Goal: Feedback & Contribution: Submit feedback/report problem

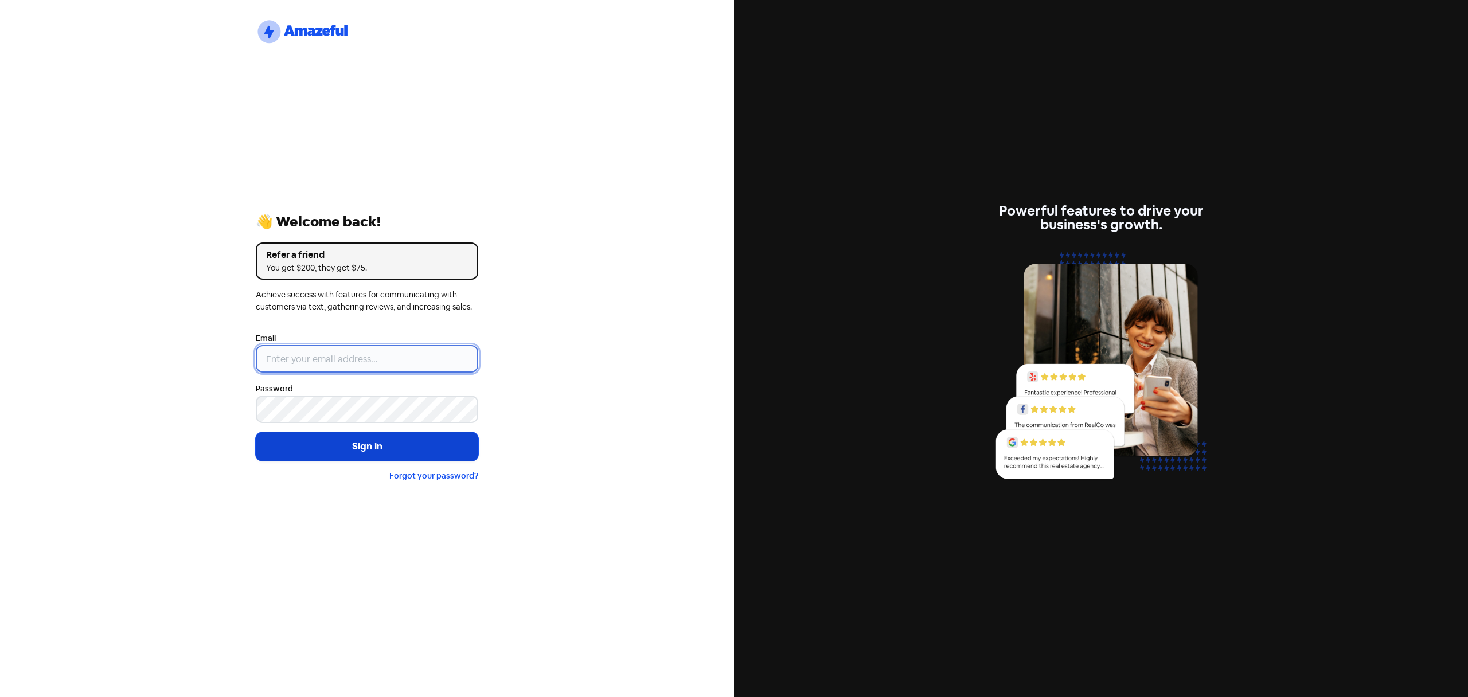
type input "[EMAIL_ADDRESS][DOMAIN_NAME]"
click at [354, 444] on button "Sign in" at bounding box center [367, 446] width 223 height 29
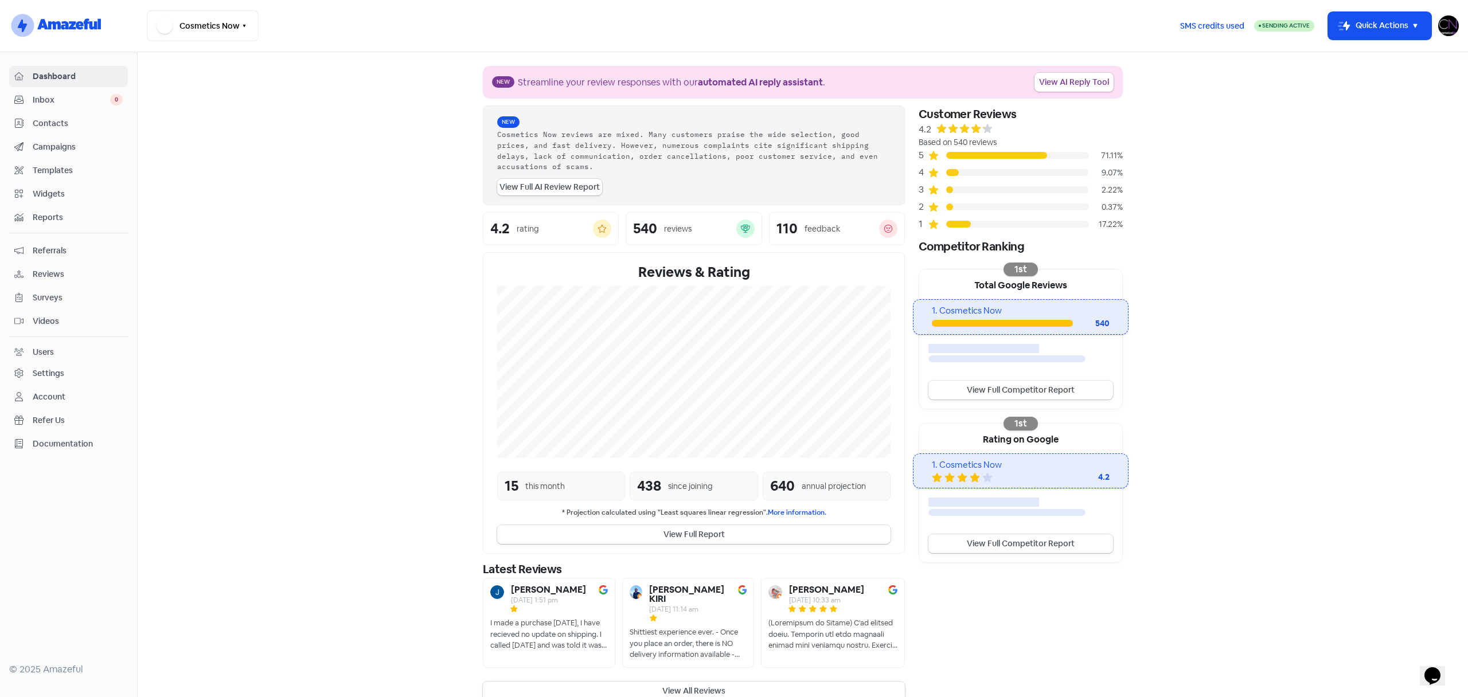
click at [54, 270] on span "Reviews" at bounding box center [78, 274] width 90 height 12
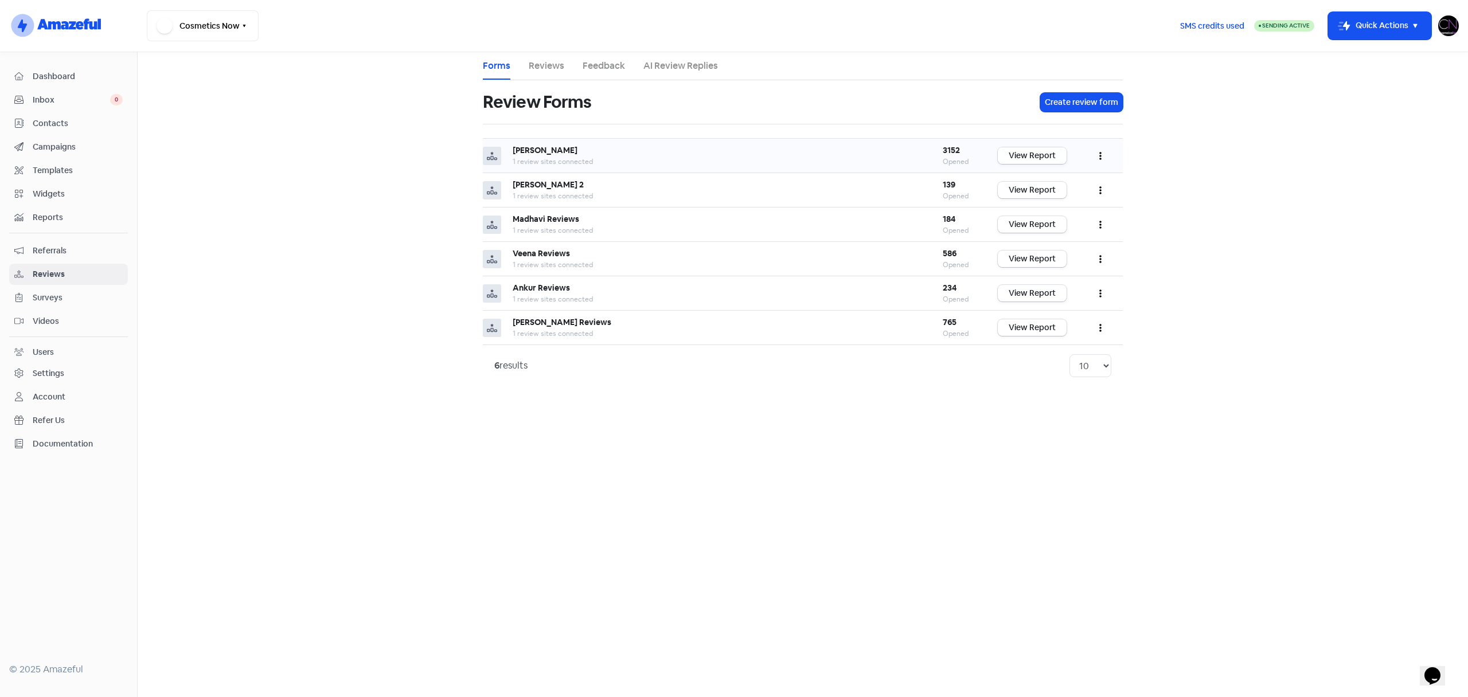
click at [1035, 154] on link "View Report" at bounding box center [1032, 155] width 69 height 17
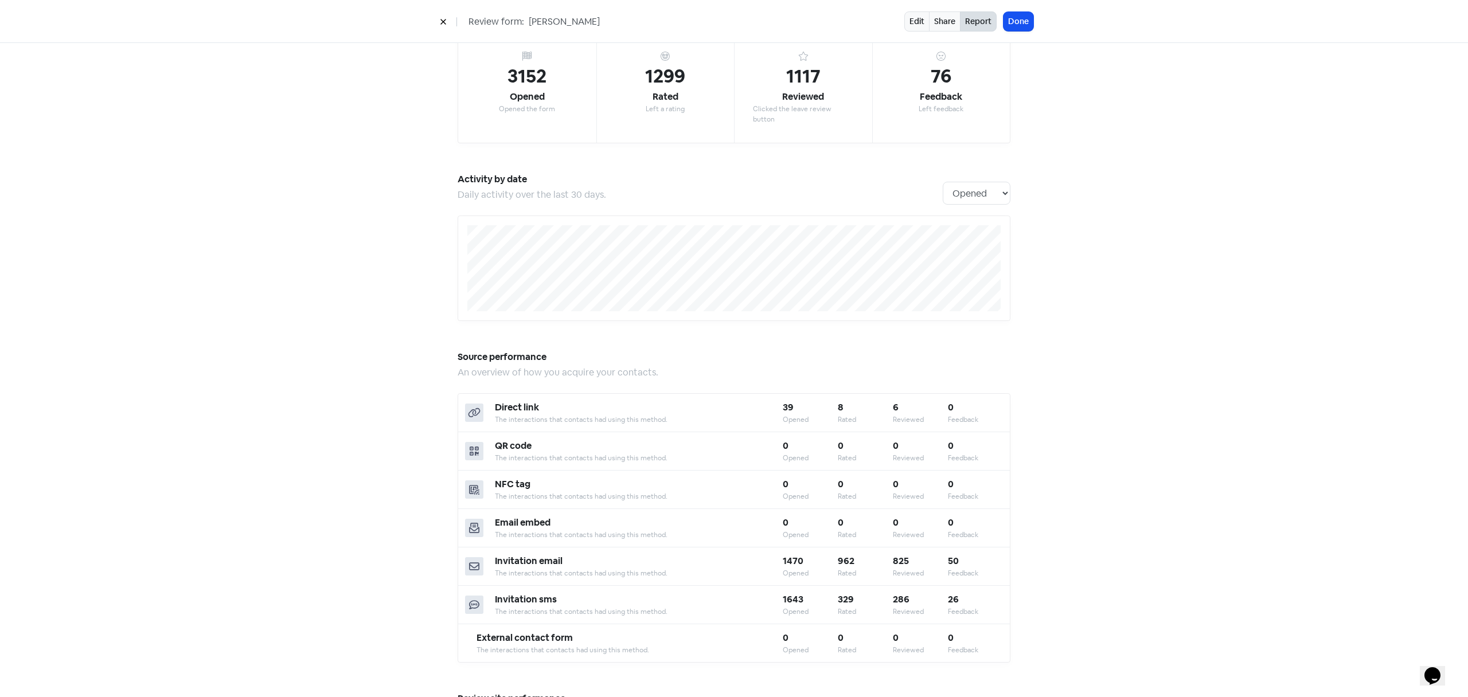
click at [1002, 26] on div "Edit Share Report Done" at bounding box center [968, 21] width 129 height 20
click at [1029, 21] on button "Done" at bounding box center [1019, 21] width 30 height 19
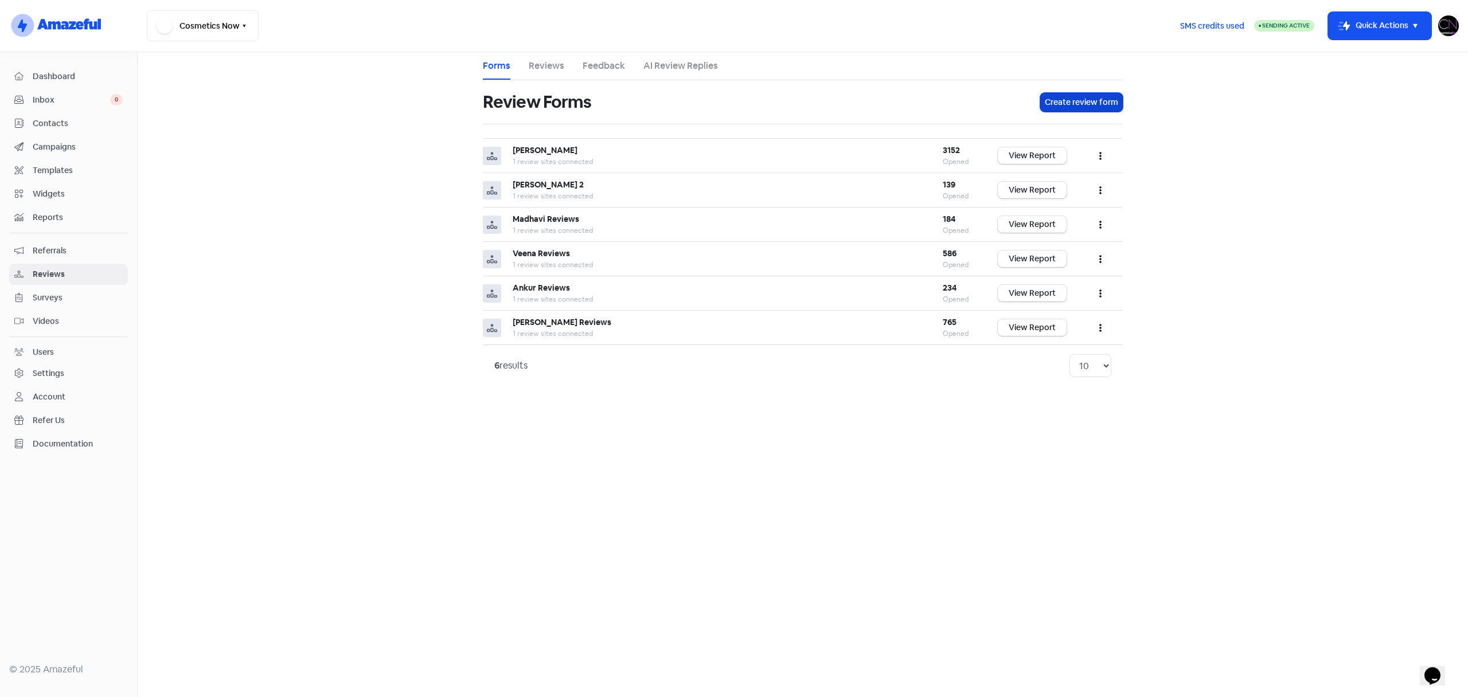
click at [1099, 104] on button "Create review form" at bounding box center [1081, 102] width 83 height 19
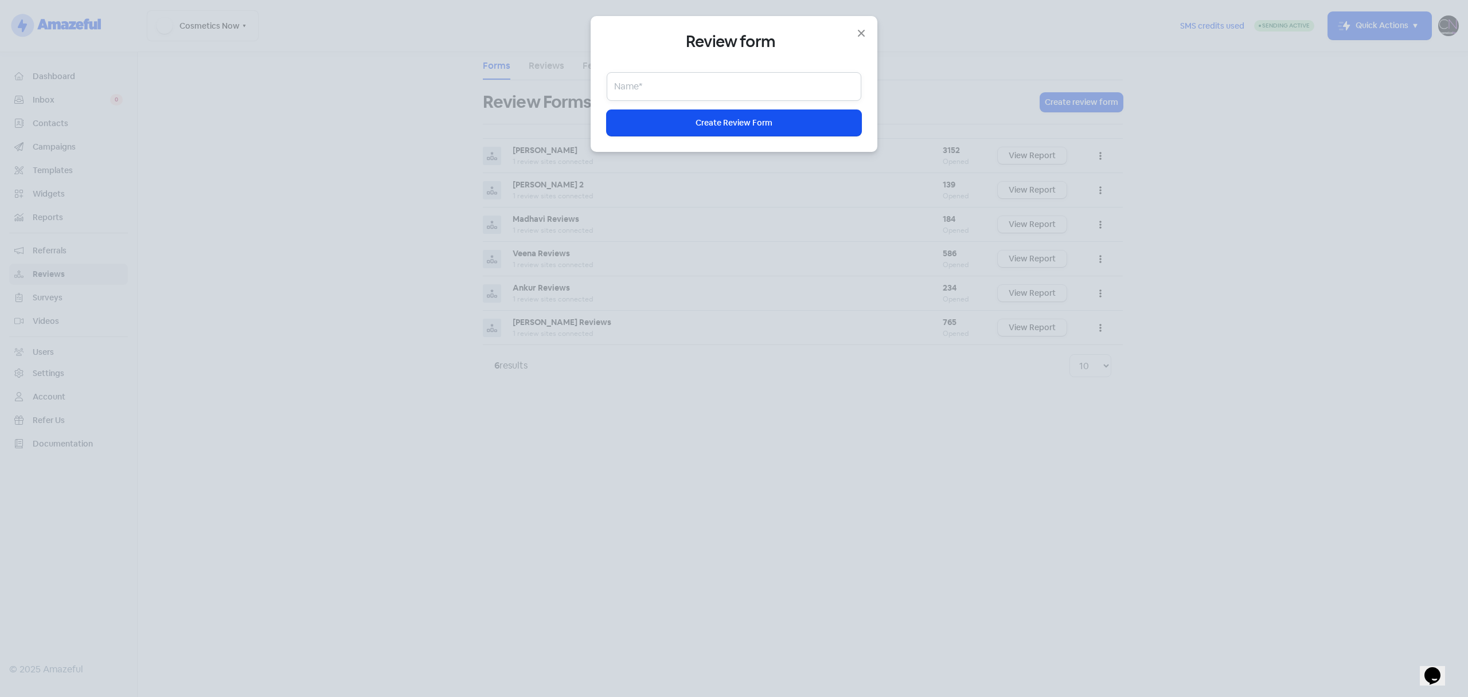
click at [688, 88] on input "text" at bounding box center [734, 86] width 255 height 29
type input "[PERSON_NAME]"
click at [742, 119] on span "Create Review Form" at bounding box center [734, 123] width 77 height 12
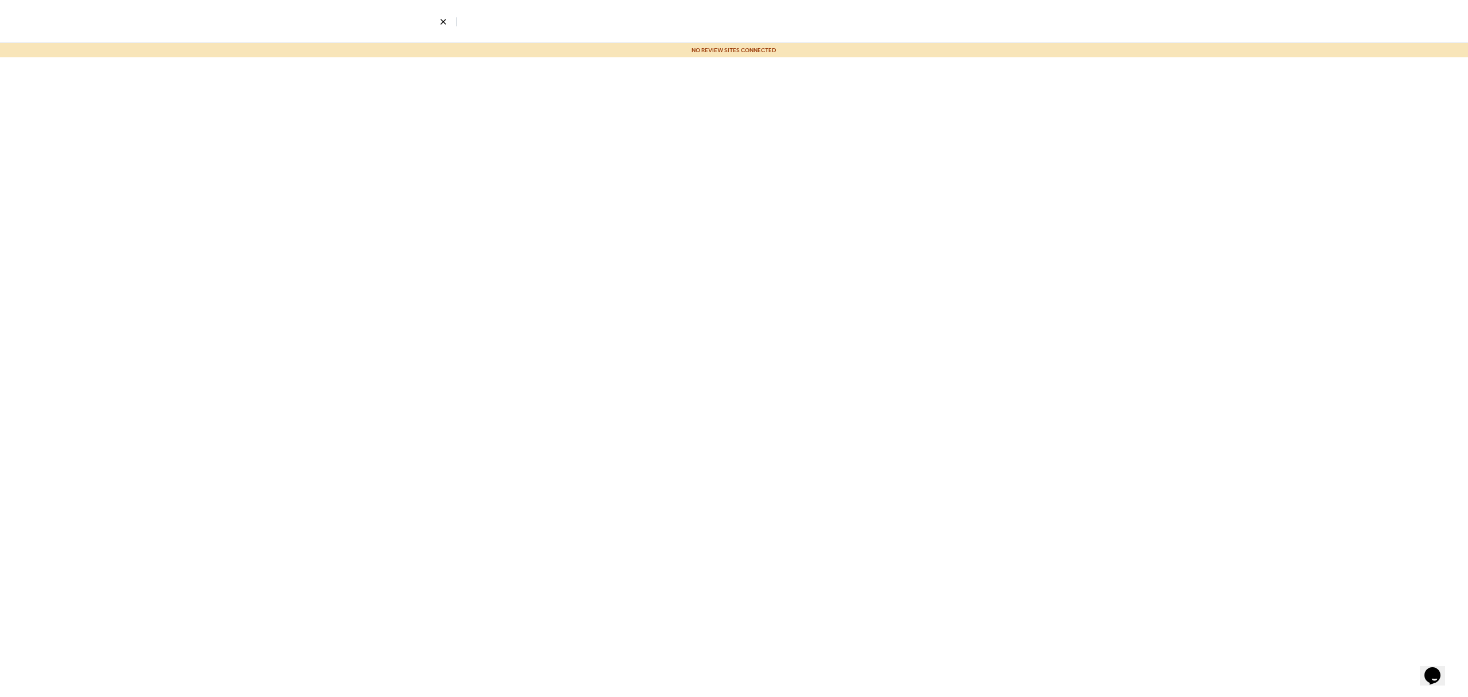
select select "4"
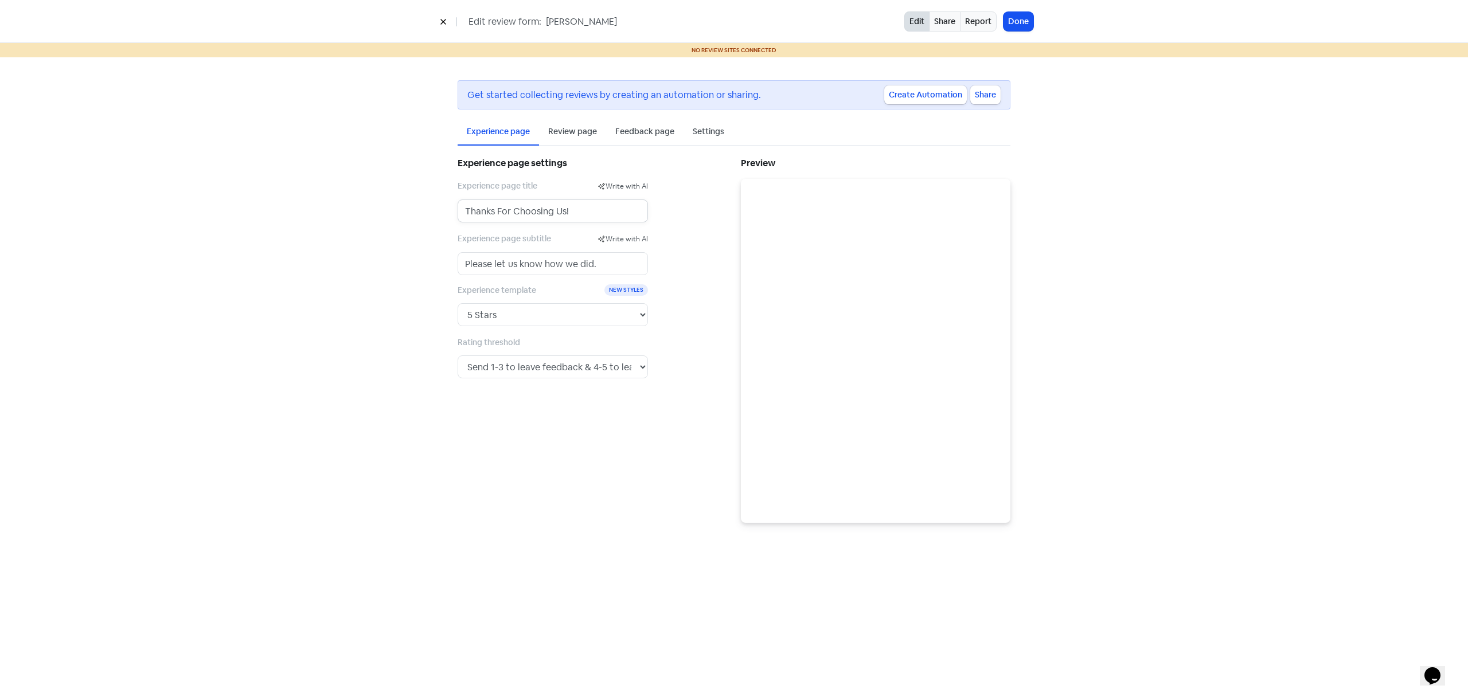
click at [572, 205] on input "Thanks For Choosing Us!" at bounding box center [553, 211] width 190 height 23
click at [567, 127] on div "Review page" at bounding box center [572, 132] width 49 height 12
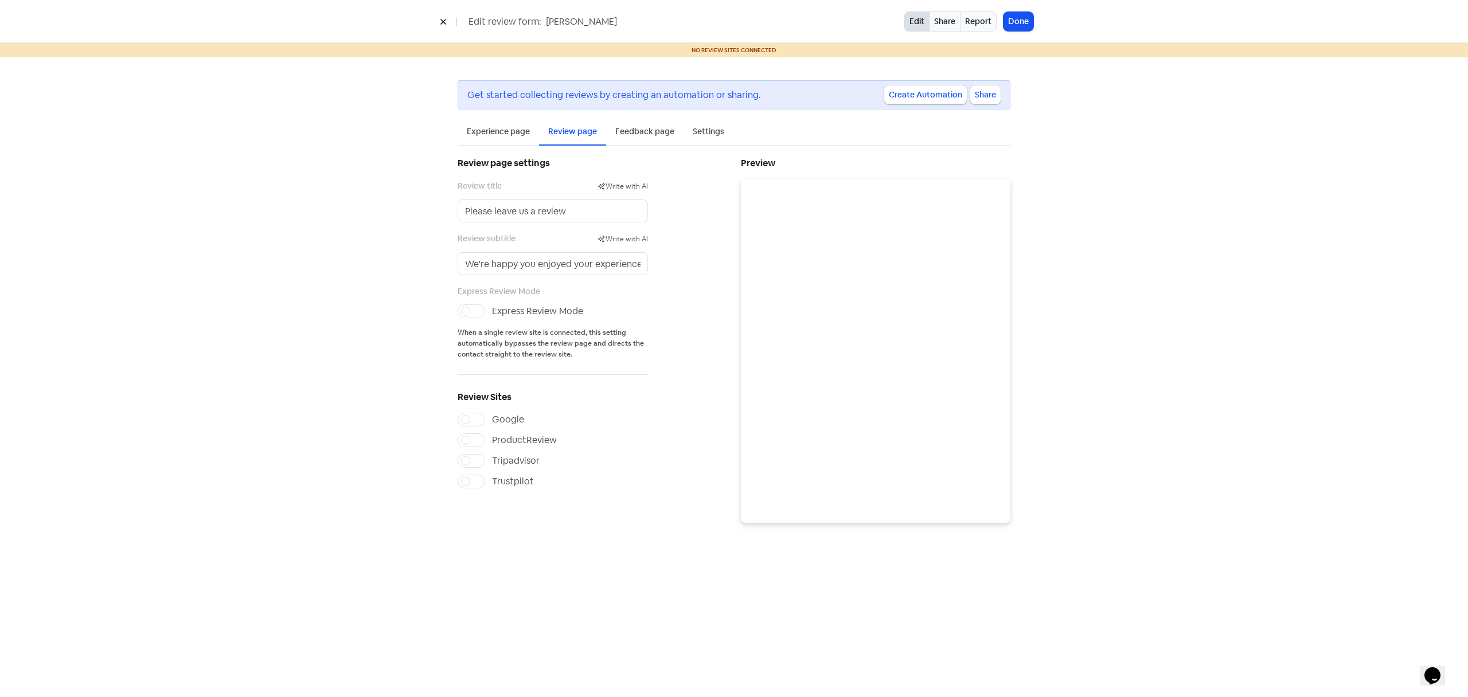
click at [492, 482] on label "Trustpilot" at bounding box center [513, 482] width 42 height 14
click at [492, 482] on input "Trustpilot" at bounding box center [495, 478] width 7 height 7
checkbox input "true"
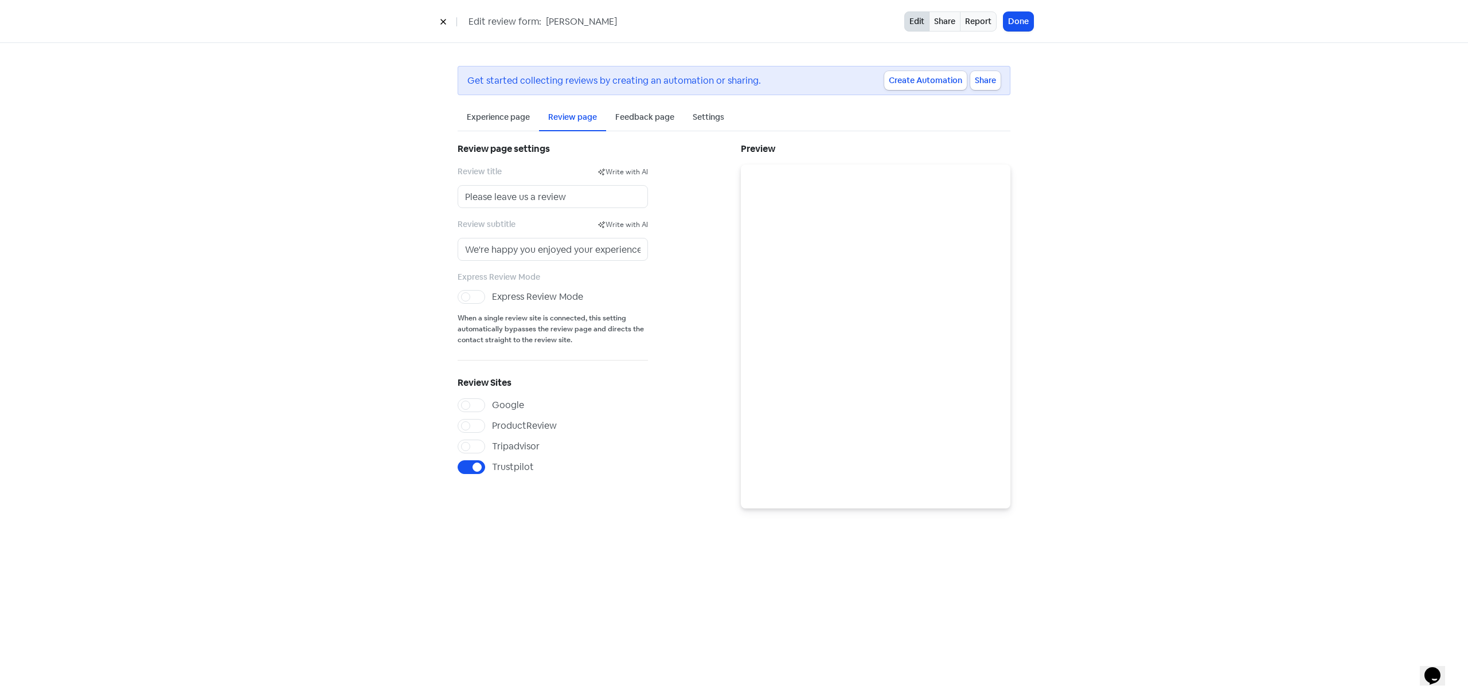
click at [492, 295] on label "Express Review Mode" at bounding box center [537, 297] width 91 height 14
click at [492, 295] on input "Express Review Mode" at bounding box center [495, 293] width 7 height 7
click at [492, 295] on label "Express Review Mode" at bounding box center [537, 297] width 91 height 14
click at [492, 295] on input "Express Review Mode" at bounding box center [495, 293] width 7 height 7
click at [492, 295] on label "Express Review Mode" at bounding box center [537, 297] width 91 height 14
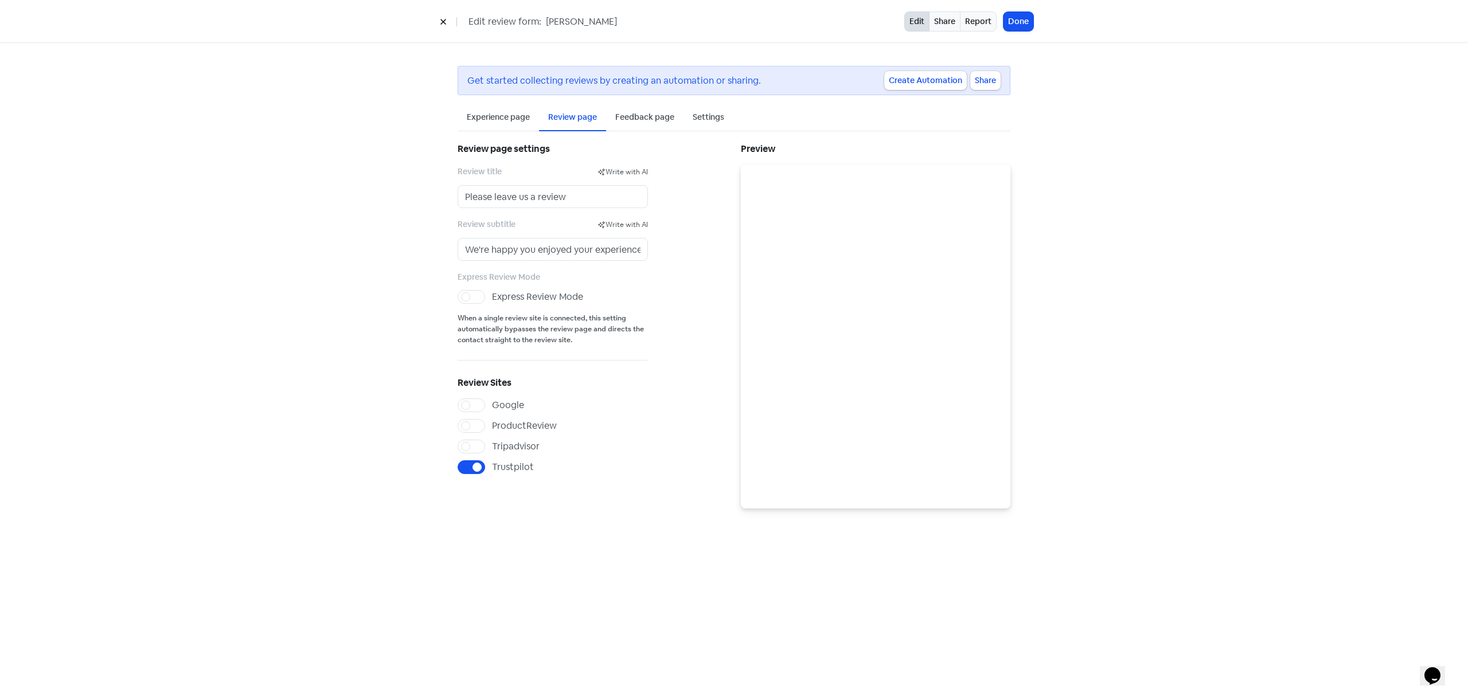
click at [492, 295] on input "Express Review Mode" at bounding box center [495, 293] width 7 height 7
checkbox input "true"
click at [640, 116] on div "Feedback page" at bounding box center [644, 117] width 59 height 12
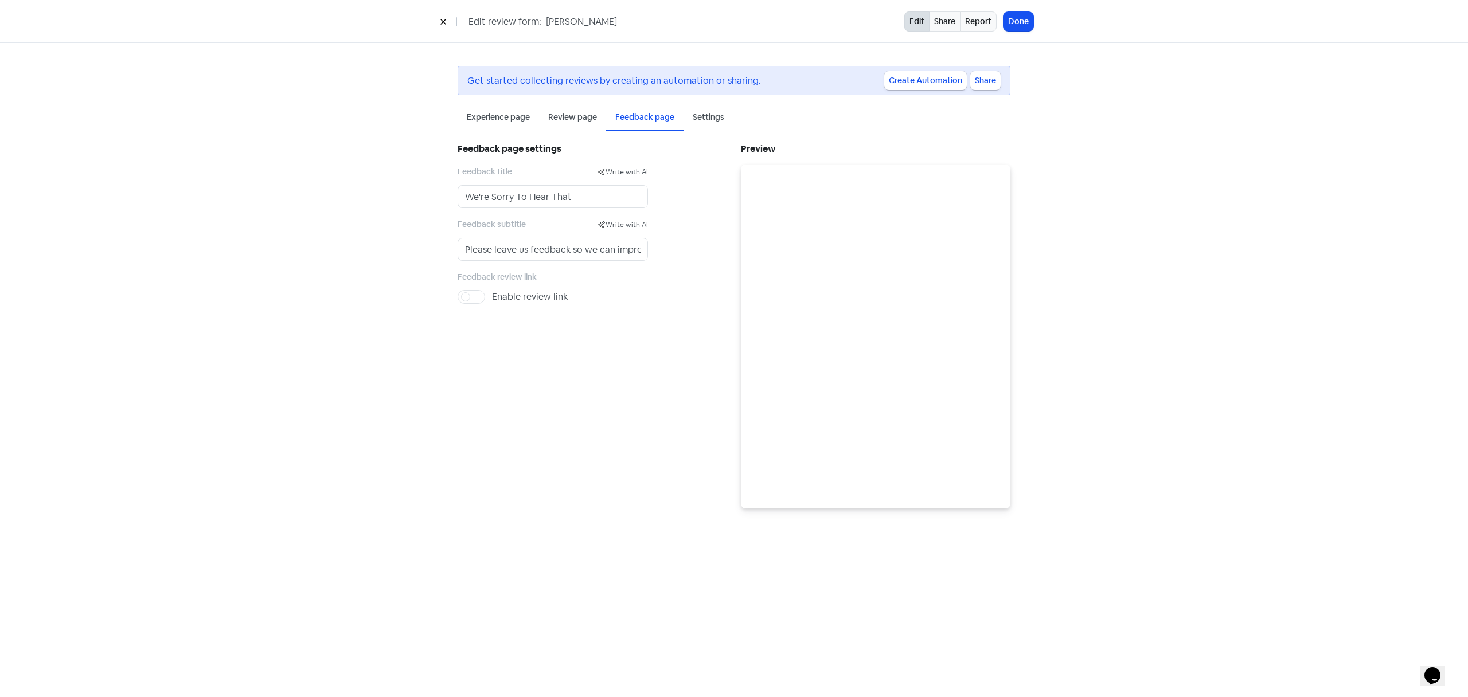
click at [577, 122] on div "Review page" at bounding box center [572, 117] width 49 height 12
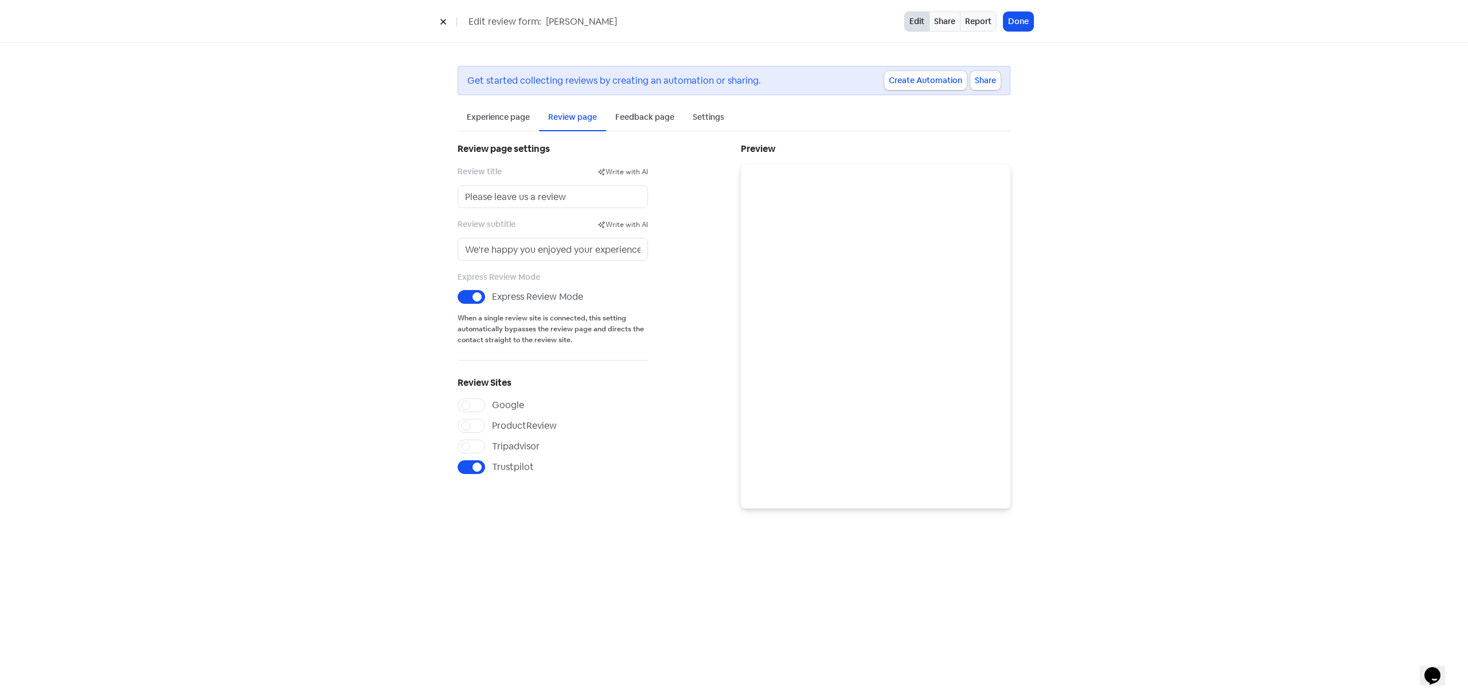
click at [702, 112] on div "Settings" at bounding box center [709, 117] width 32 height 12
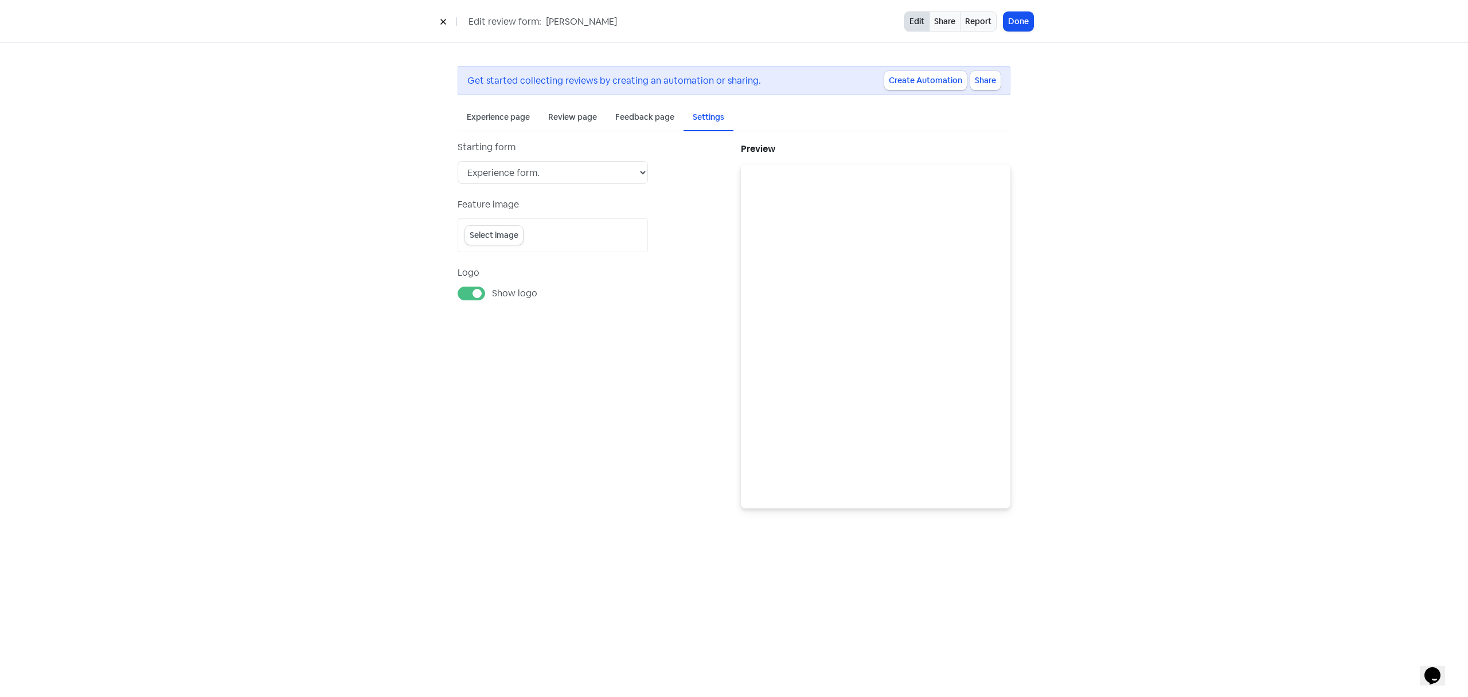
click at [579, 389] on div "Starting form Experience form. Review form (experience & feedback form disabled…" at bounding box center [592, 324] width 283 height 368
click at [1024, 22] on button "Done" at bounding box center [1019, 21] width 30 height 19
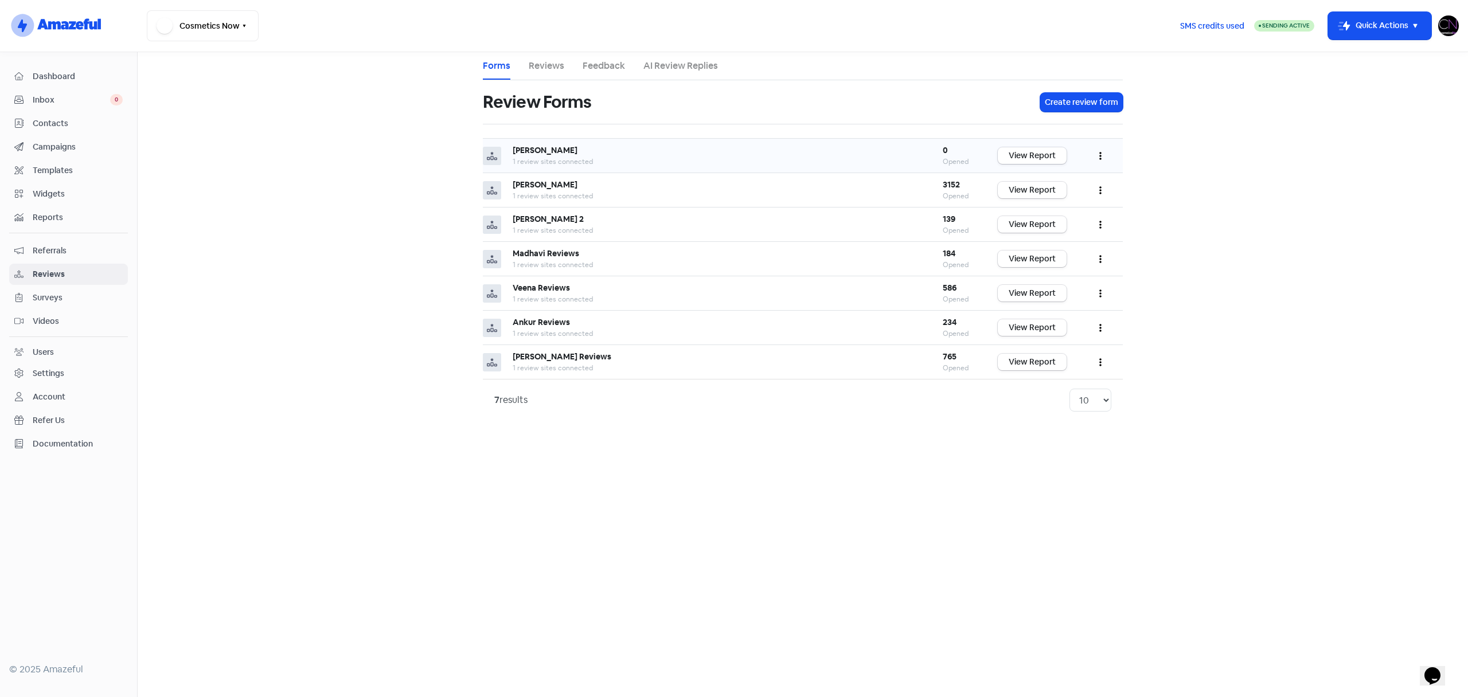
click at [1101, 155] on icon "button" at bounding box center [1100, 155] width 2 height 9
click at [1055, 185] on link "Preview" at bounding box center [1062, 184] width 96 height 23
click at [1099, 188] on button "button" at bounding box center [1101, 190] width 22 height 27
click at [1049, 215] on link "Preview" at bounding box center [1062, 219] width 96 height 23
click at [1441, 666] on button "Opens Chat This icon Opens the chat window." at bounding box center [1432, 675] width 25 height 19
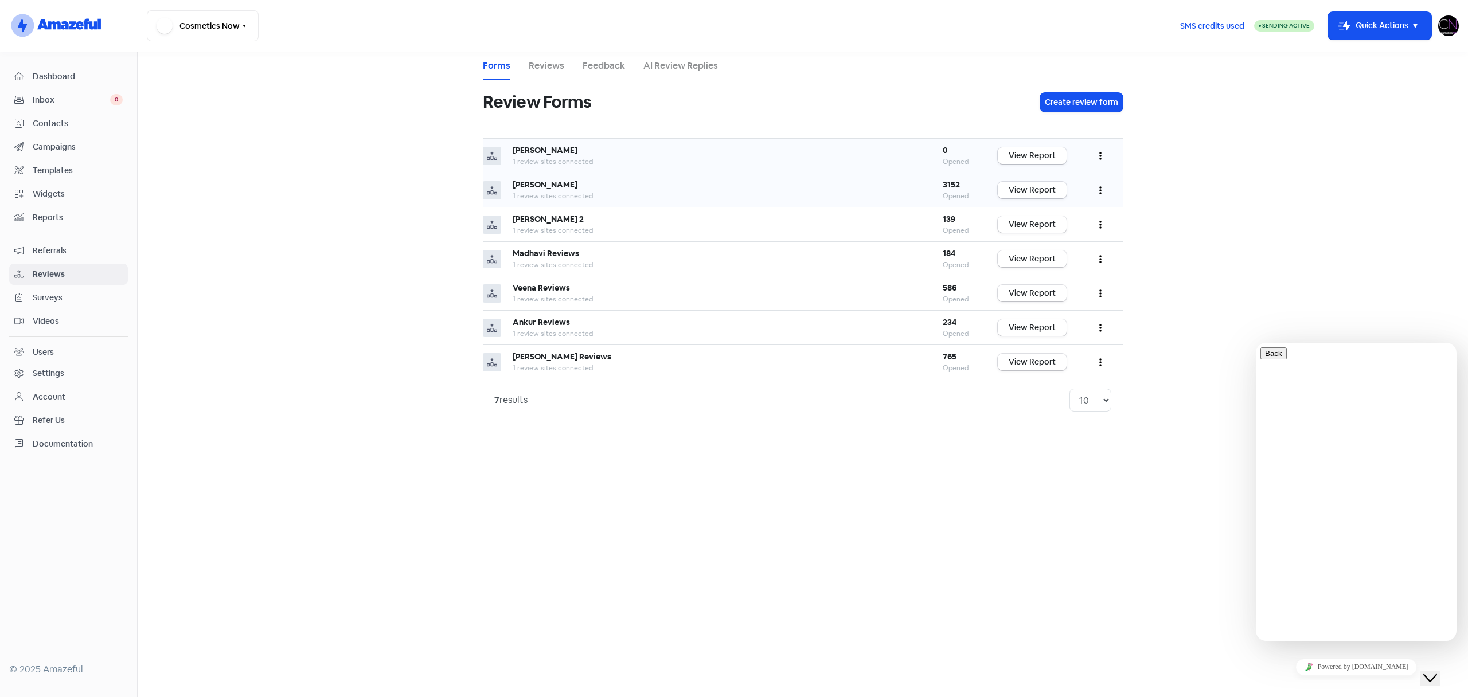
click at [1348, 300] on main "Forms Reviews Feedback AI Review Replies Review Forms Create review form Maria …" at bounding box center [803, 374] width 1330 height 645
click at [1200, 179] on main "Forms Reviews Feedback AI Review Replies Review Forms Create review form Maria …" at bounding box center [803, 374] width 1330 height 645
click at [1099, 263] on icon "button" at bounding box center [1100, 260] width 2 height 8
click at [1067, 288] on link "Preview" at bounding box center [1062, 287] width 96 height 23
click at [1371, 697] on label "* Name" at bounding box center [1384, 707] width 26 height 10
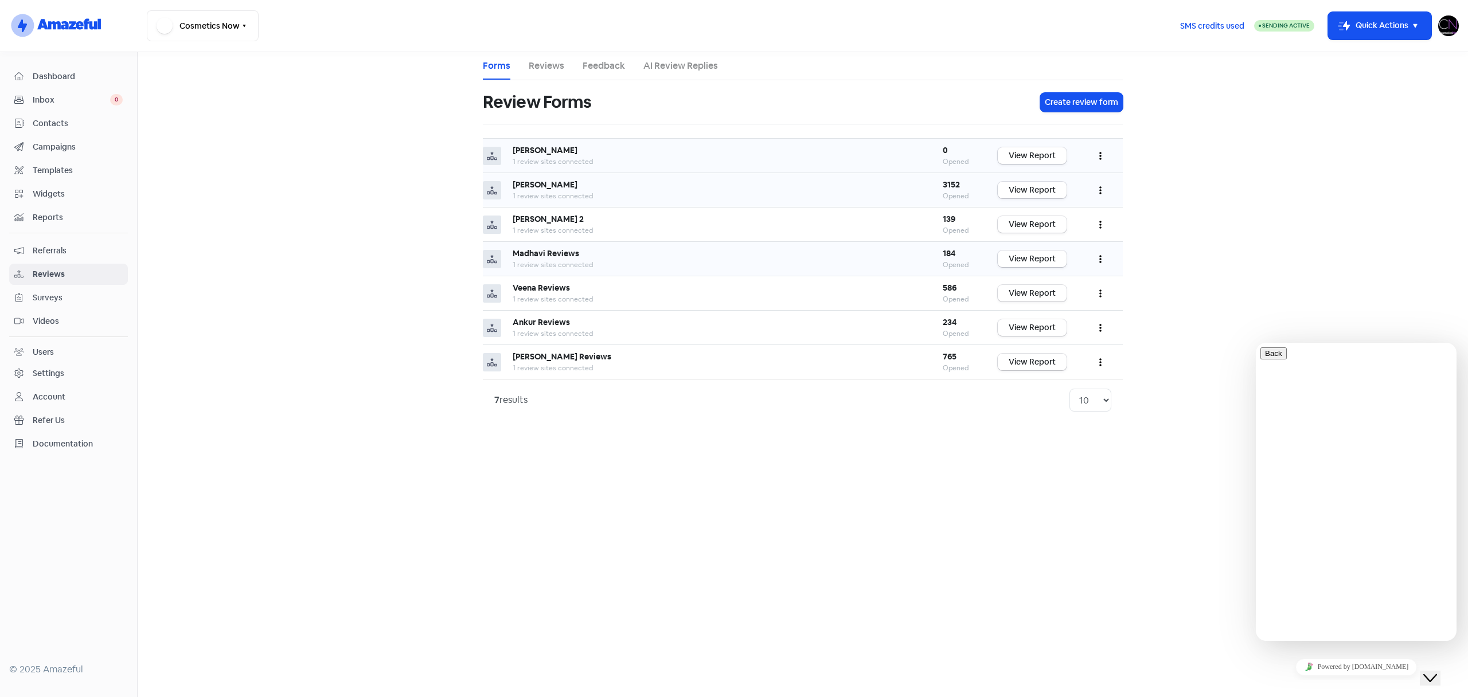
click at [1319, 697] on input "* Name" at bounding box center [1321, 707] width 102 height 12
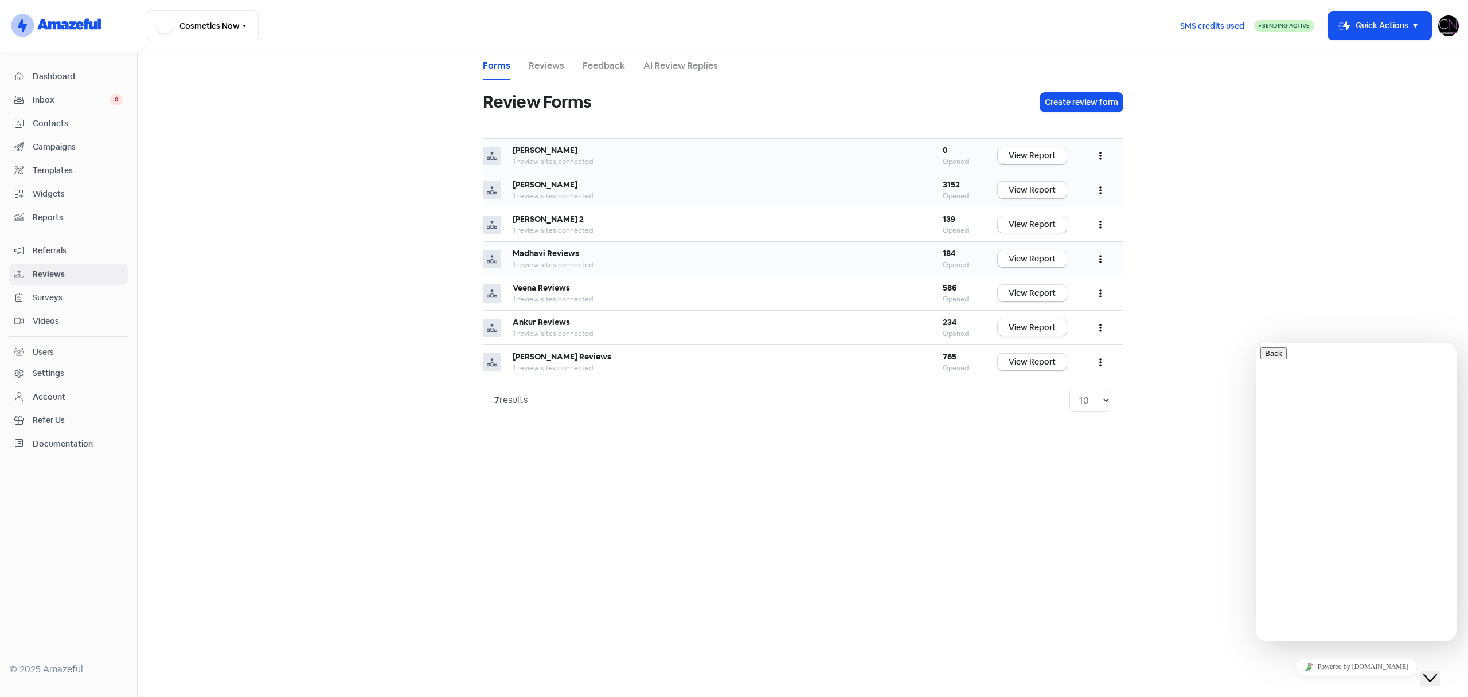
type input "[PERSON_NAME]"
type input "[PERSON_NAME][EMAIL_ADDRESS][DOMAIN_NAME]"
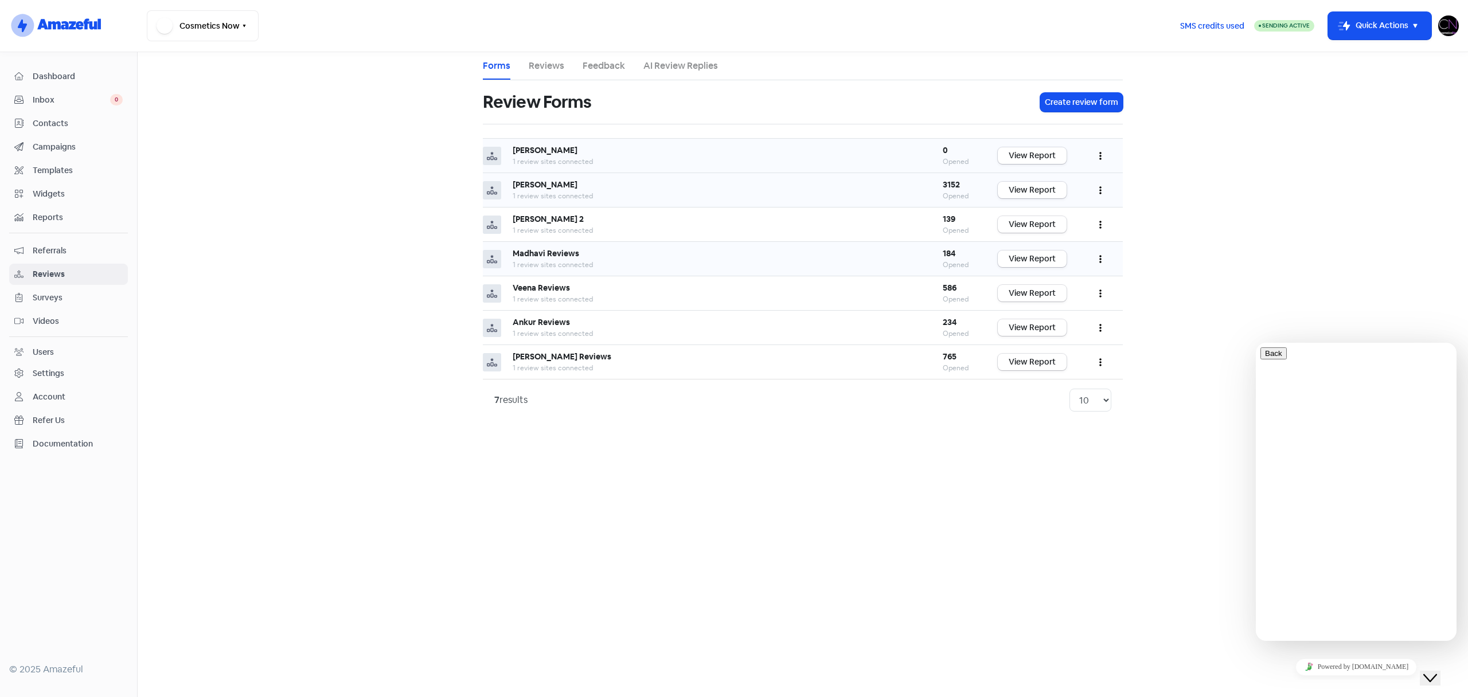
type input "61433739592"
paste textarea "https://collect.amazeful.com/review/O3qUnSz4"
type textarea "image is broken on our reviews page https://collect.amazeful.com/review/O3qUnSz4"
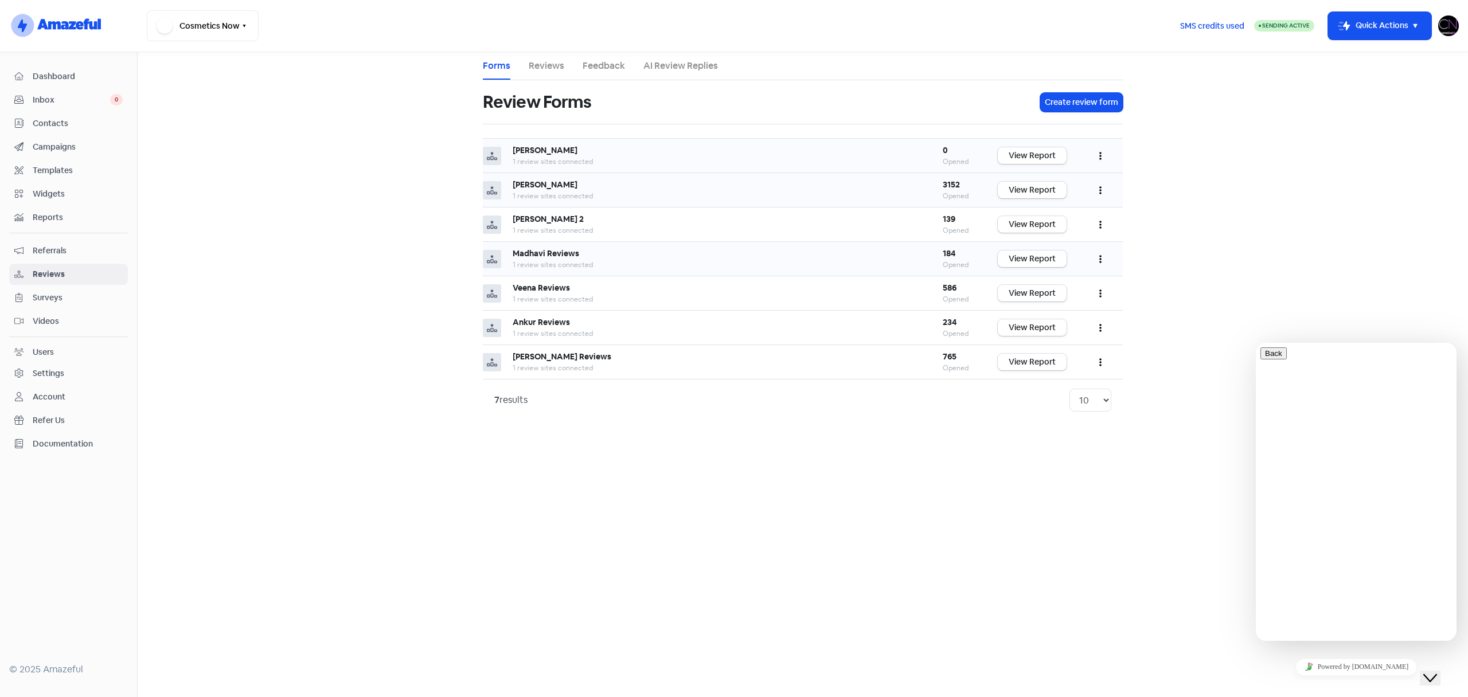
click at [1103, 149] on button "button" at bounding box center [1101, 155] width 22 height 27
click at [1073, 186] on link "Preview" at bounding box center [1062, 184] width 96 height 23
click at [1106, 157] on button "button" at bounding box center [1101, 155] width 22 height 27
click at [1078, 206] on link "Edit" at bounding box center [1062, 207] width 96 height 23
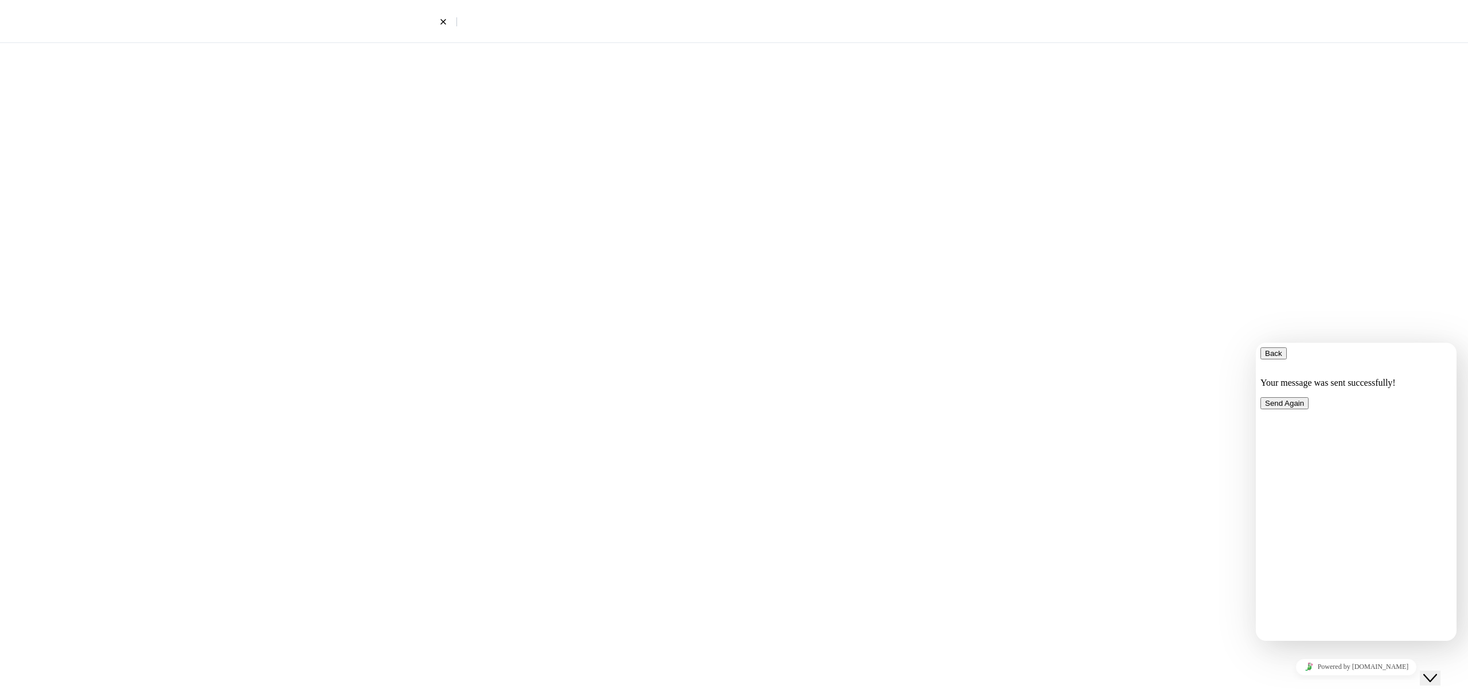
select select "4"
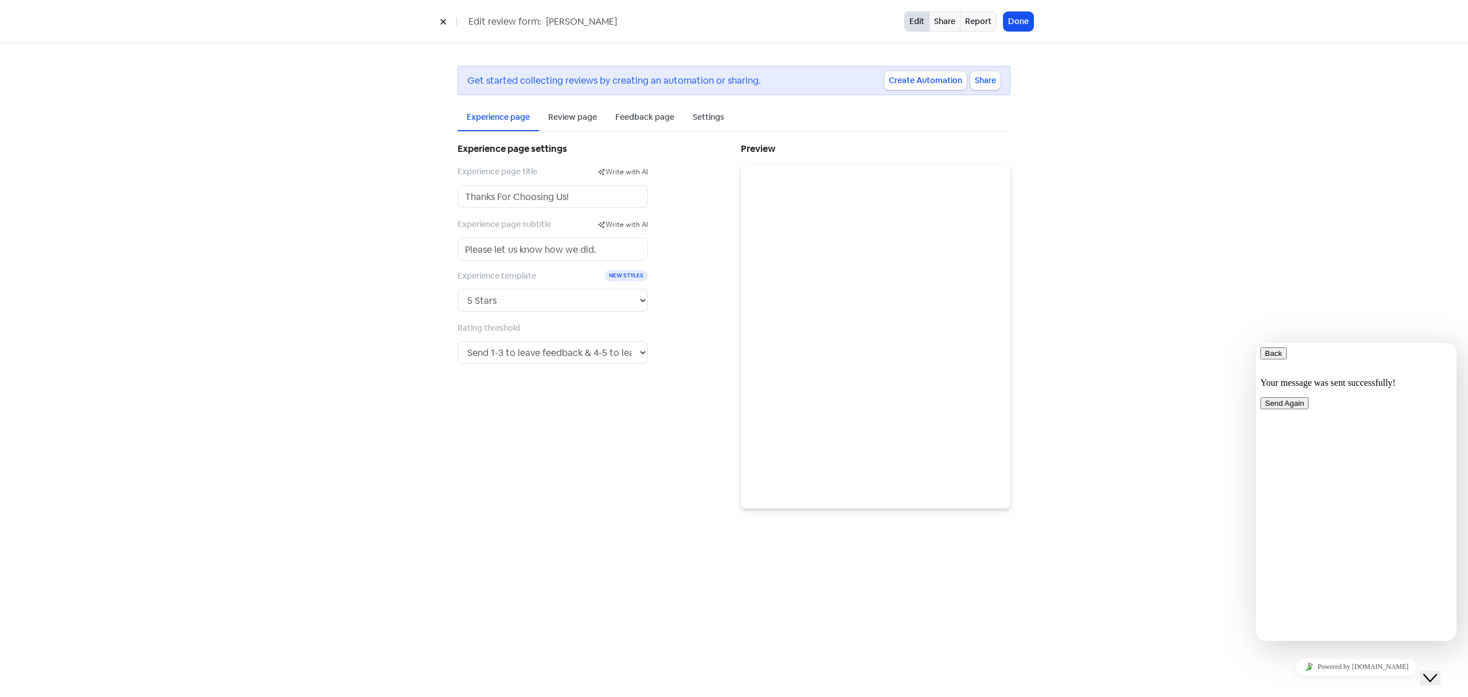
click at [584, 123] on div "Review page" at bounding box center [572, 117] width 67 height 27
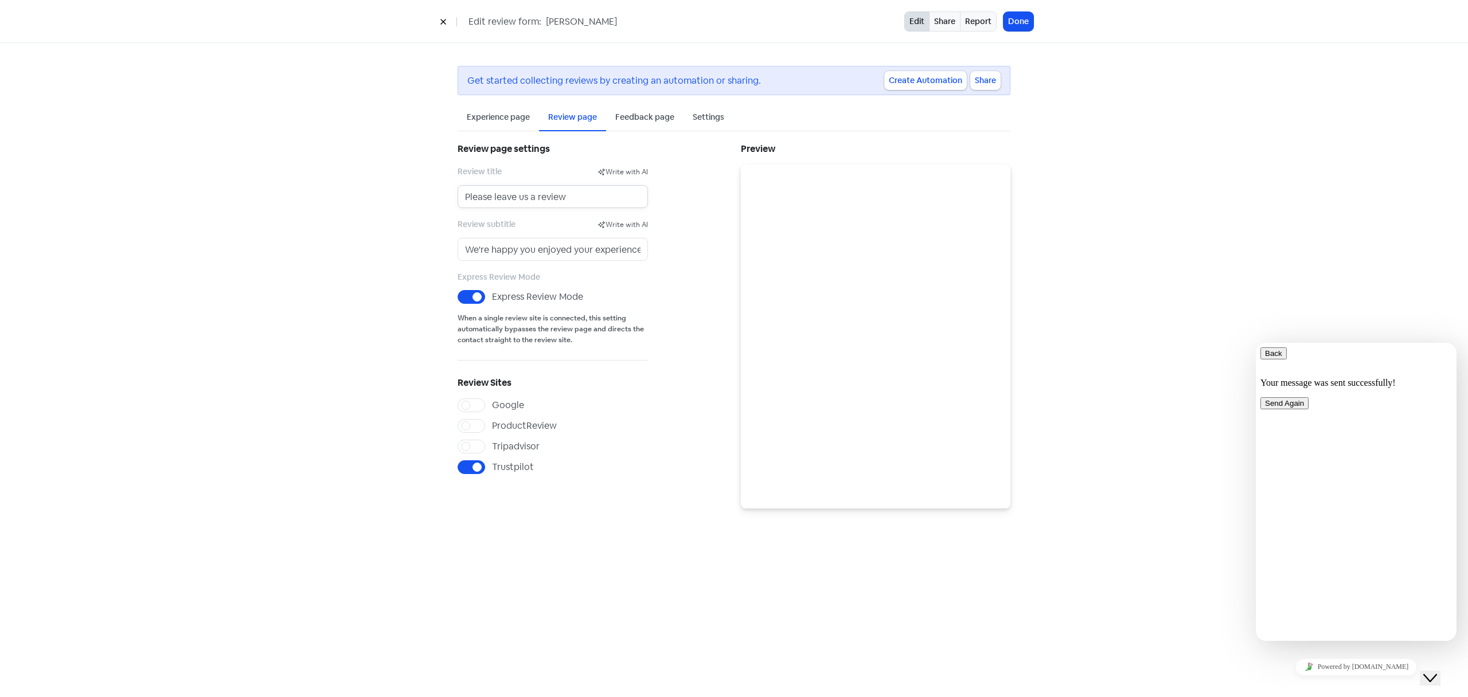
click at [538, 200] on input "Please leave us a review" at bounding box center [553, 196] width 190 height 23
click at [537, 257] on input "We're happy you enjoyed your experience." at bounding box center [553, 249] width 190 height 23
click at [506, 118] on div "Experience page" at bounding box center [498, 117] width 63 height 12
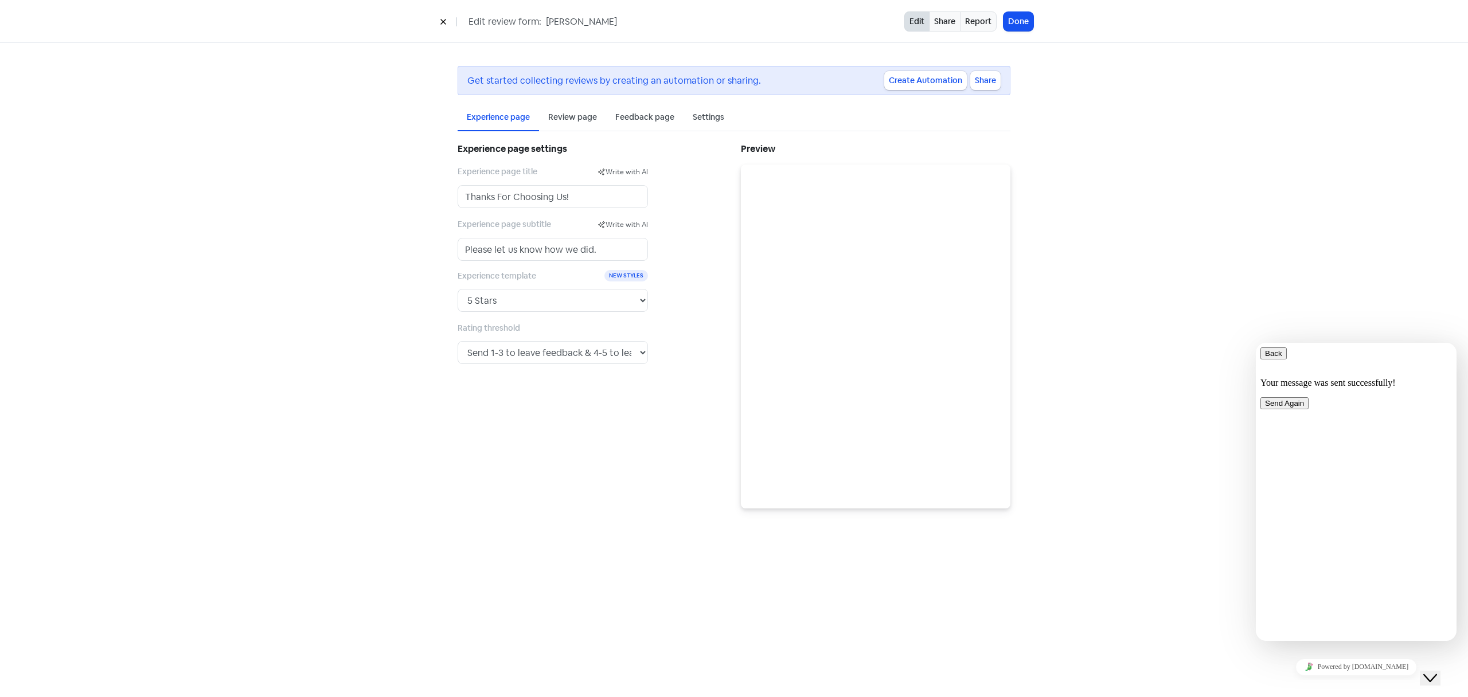
click at [577, 120] on div "Review page" at bounding box center [572, 117] width 49 height 12
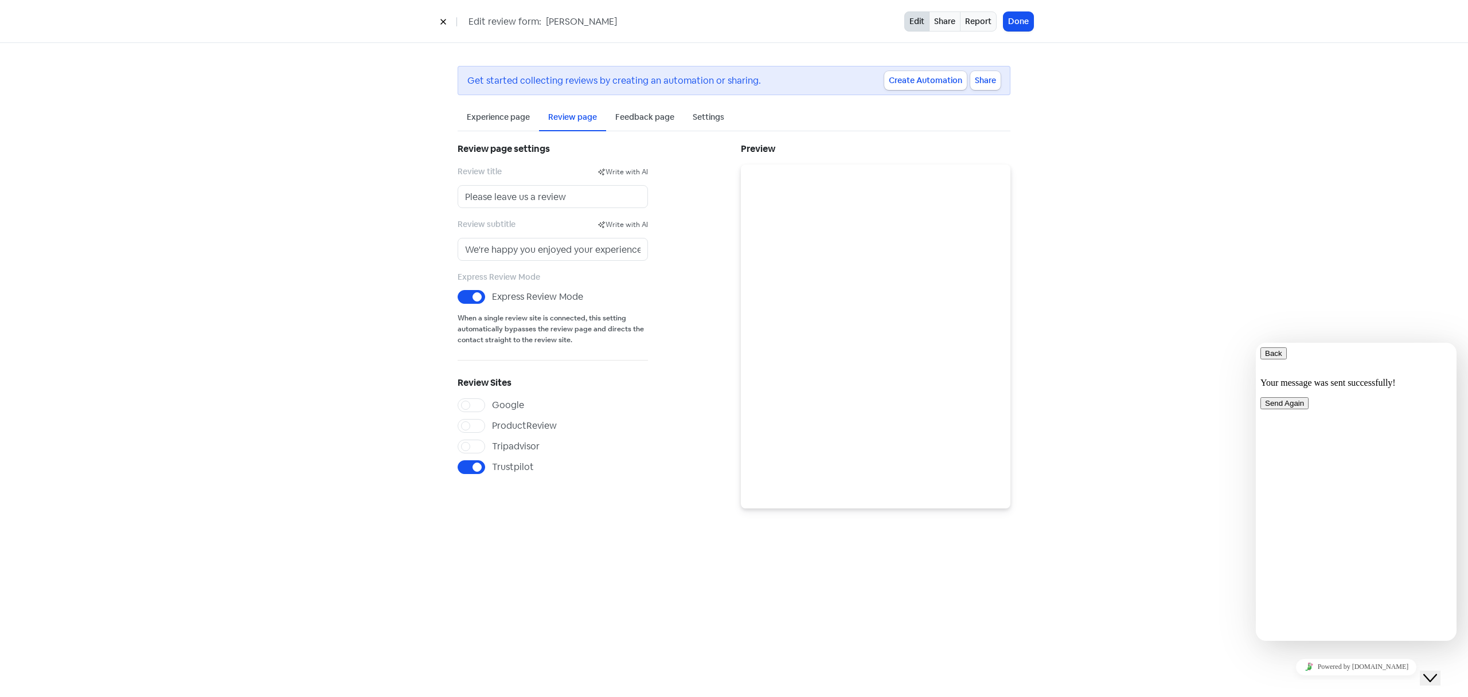
click at [643, 115] on div "Feedback page" at bounding box center [644, 117] width 59 height 12
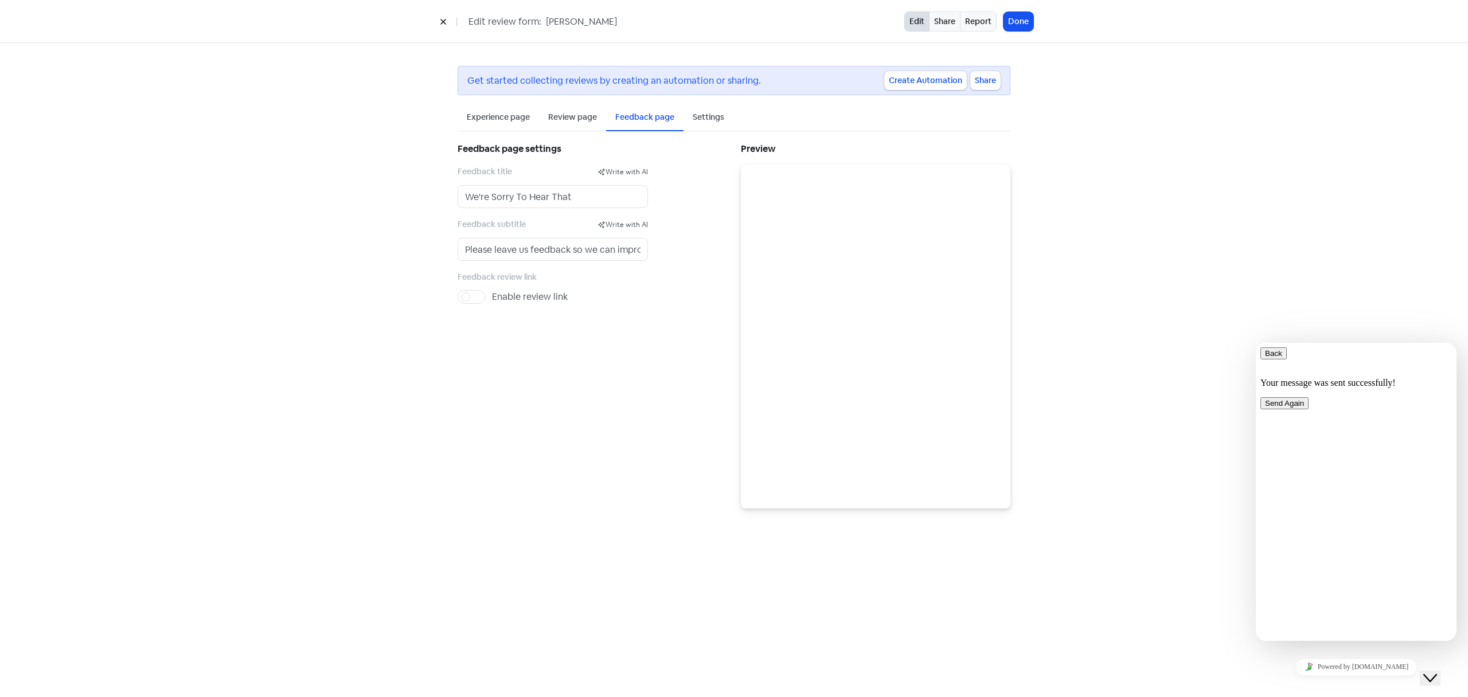
click at [720, 119] on div "Settings" at bounding box center [709, 117] width 32 height 12
click at [612, 171] on select "Experience form. Review form (experience & feedback form disabled). Feedback fo…" at bounding box center [553, 172] width 190 height 23
select select "review_form"
click at [458, 161] on select "Experience form. Review form (experience & feedback form disabled). Feedback fo…" at bounding box center [553, 172] width 190 height 23
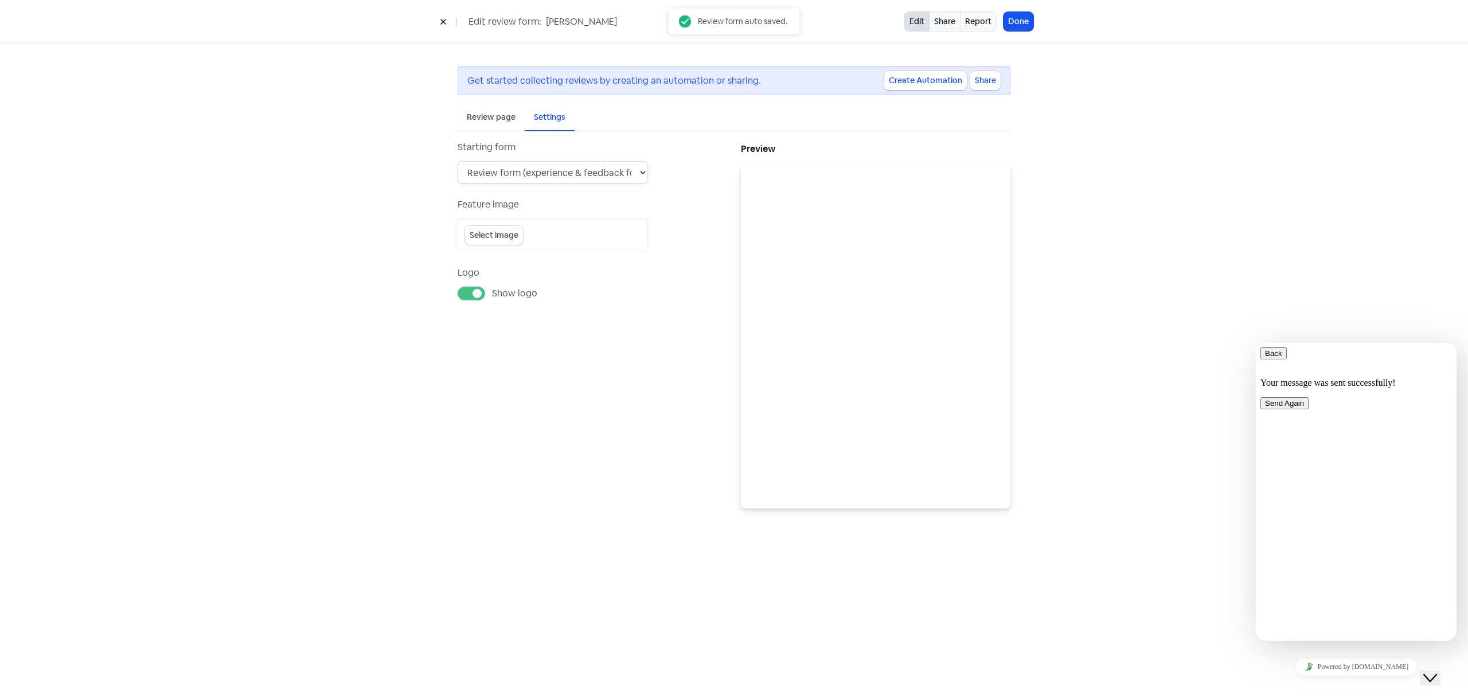
click at [611, 175] on select "Experience form. Review form (experience & feedback form disabled). Feedback fo…" at bounding box center [553, 172] width 190 height 23
click at [458, 161] on select "Experience form. Review form (experience & feedback form disabled). Feedback fo…" at bounding box center [553, 172] width 190 height 23
click at [1014, 26] on button "Done" at bounding box center [1019, 21] width 30 height 19
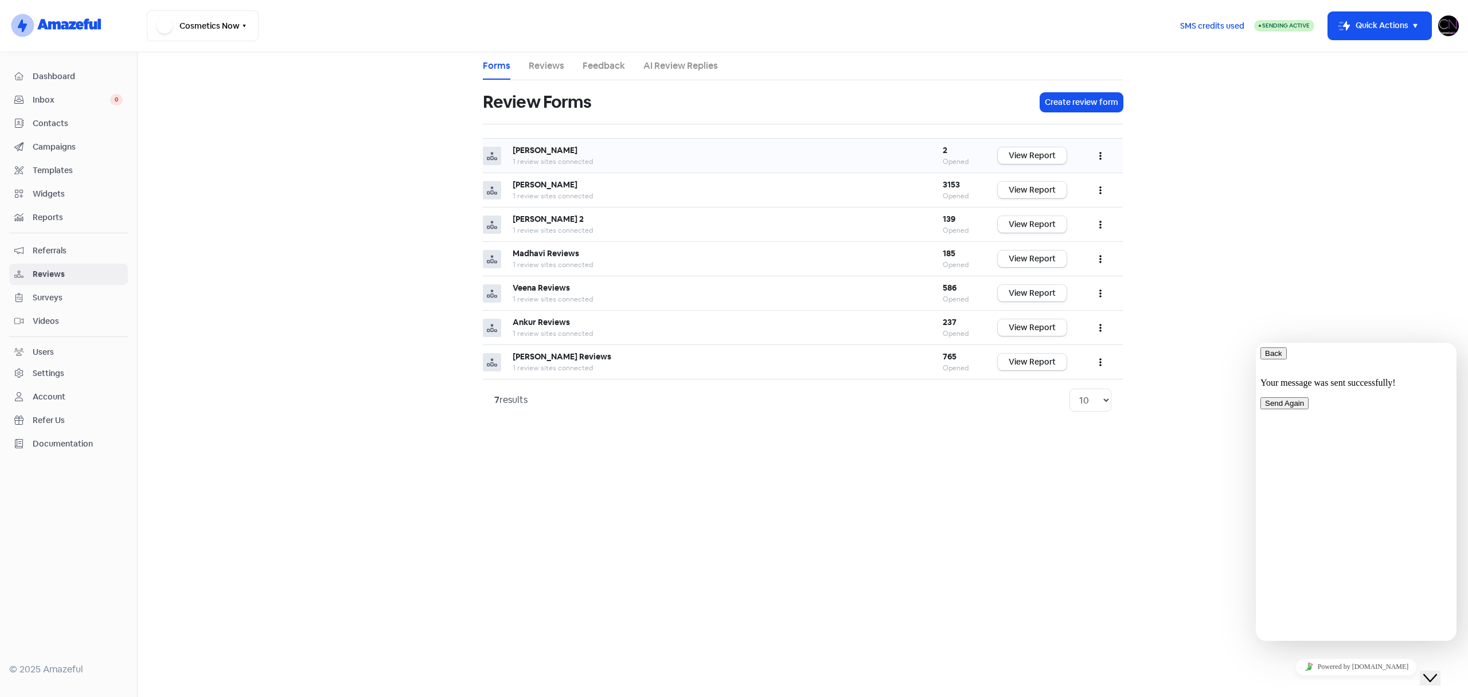
click at [1100, 155] on icon "button" at bounding box center [1100, 155] width 2 height 9
click at [1061, 181] on link "Preview" at bounding box center [1062, 184] width 96 height 23
click at [1098, 157] on button "button" at bounding box center [1101, 155] width 22 height 27
click at [1066, 184] on link "Preview" at bounding box center [1062, 184] width 96 height 23
click at [1104, 160] on button "button" at bounding box center [1101, 155] width 22 height 27
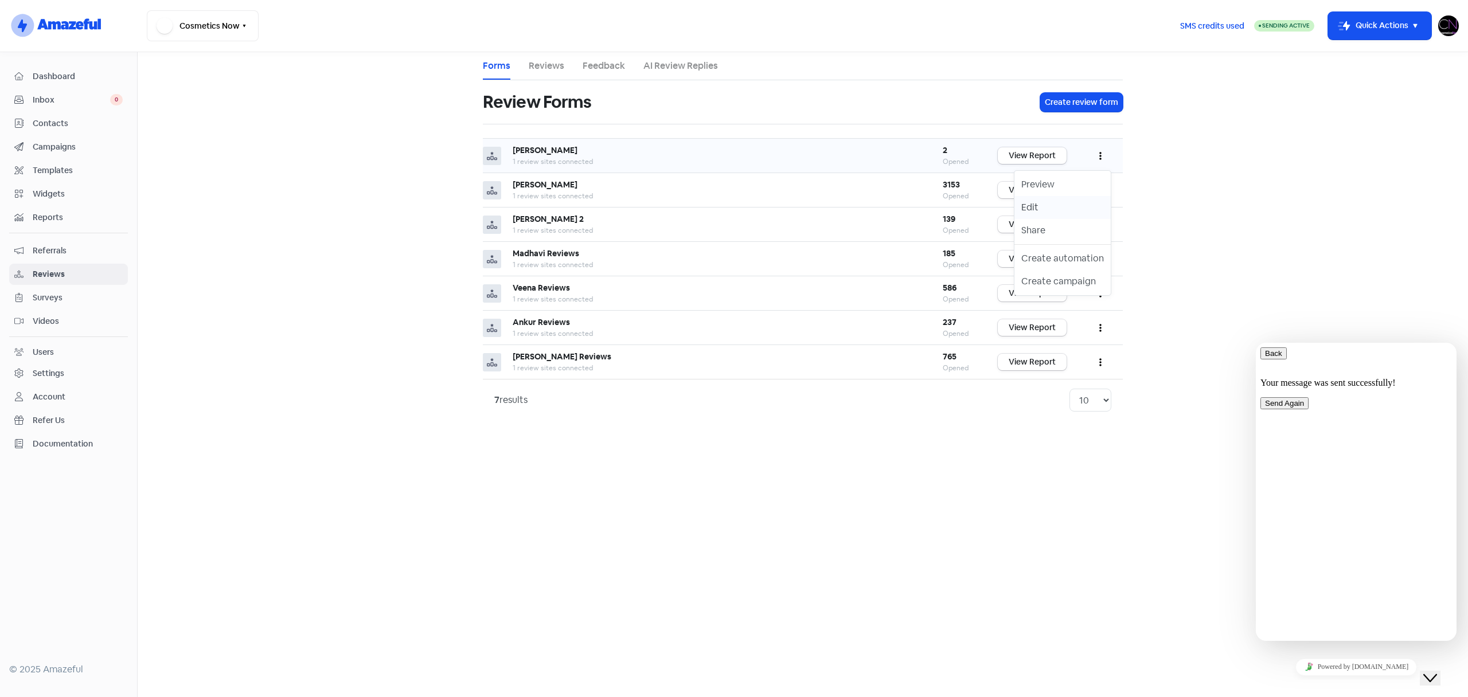
click at [1086, 205] on link "Edit" at bounding box center [1062, 207] width 96 height 23
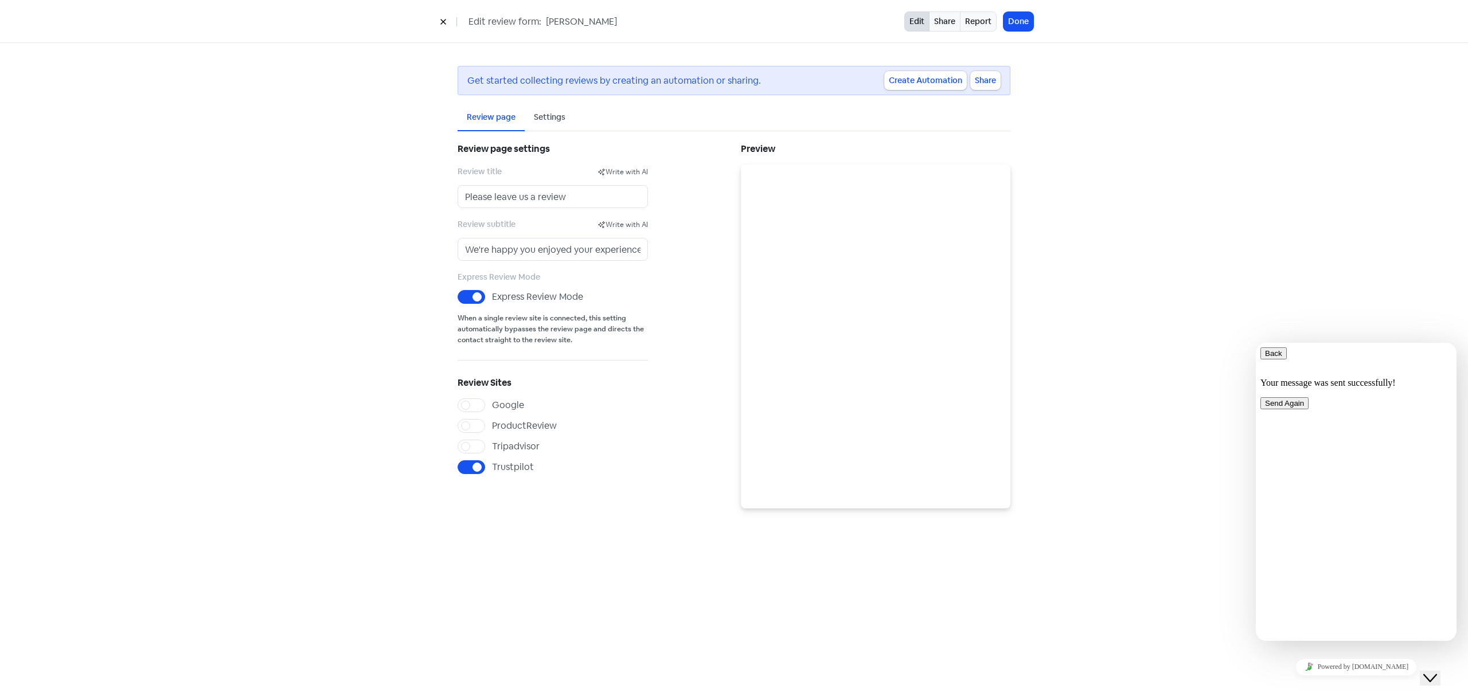
click at [536, 115] on div "Settings" at bounding box center [550, 117] width 32 height 12
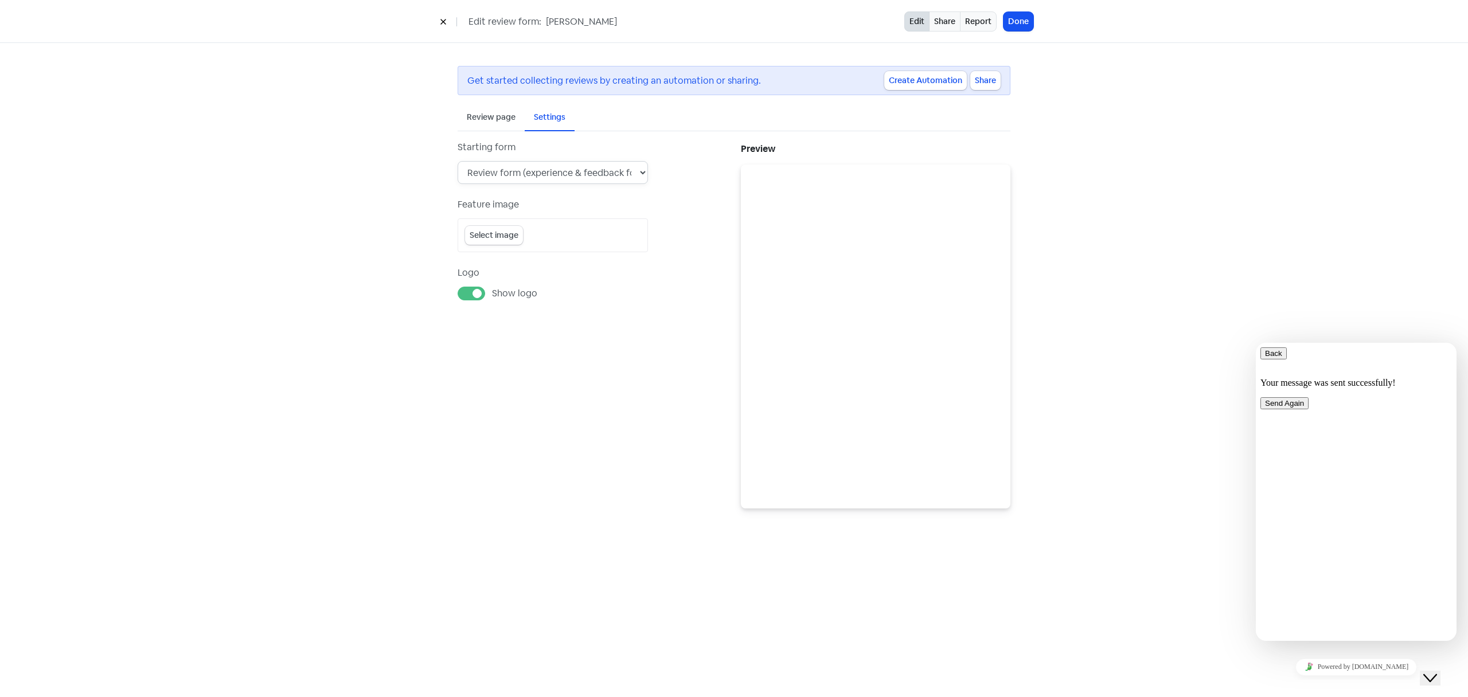
click at [580, 173] on select "Experience form. Review form (experience & feedback form disabled). Feedback fo…" at bounding box center [553, 172] width 190 height 23
select select "experience_form"
click at [458, 161] on select "Experience form. Review form (experience & feedback form disabled). Feedback fo…" at bounding box center [553, 172] width 190 height 23
click at [581, 123] on div "Review page" at bounding box center [572, 117] width 67 height 27
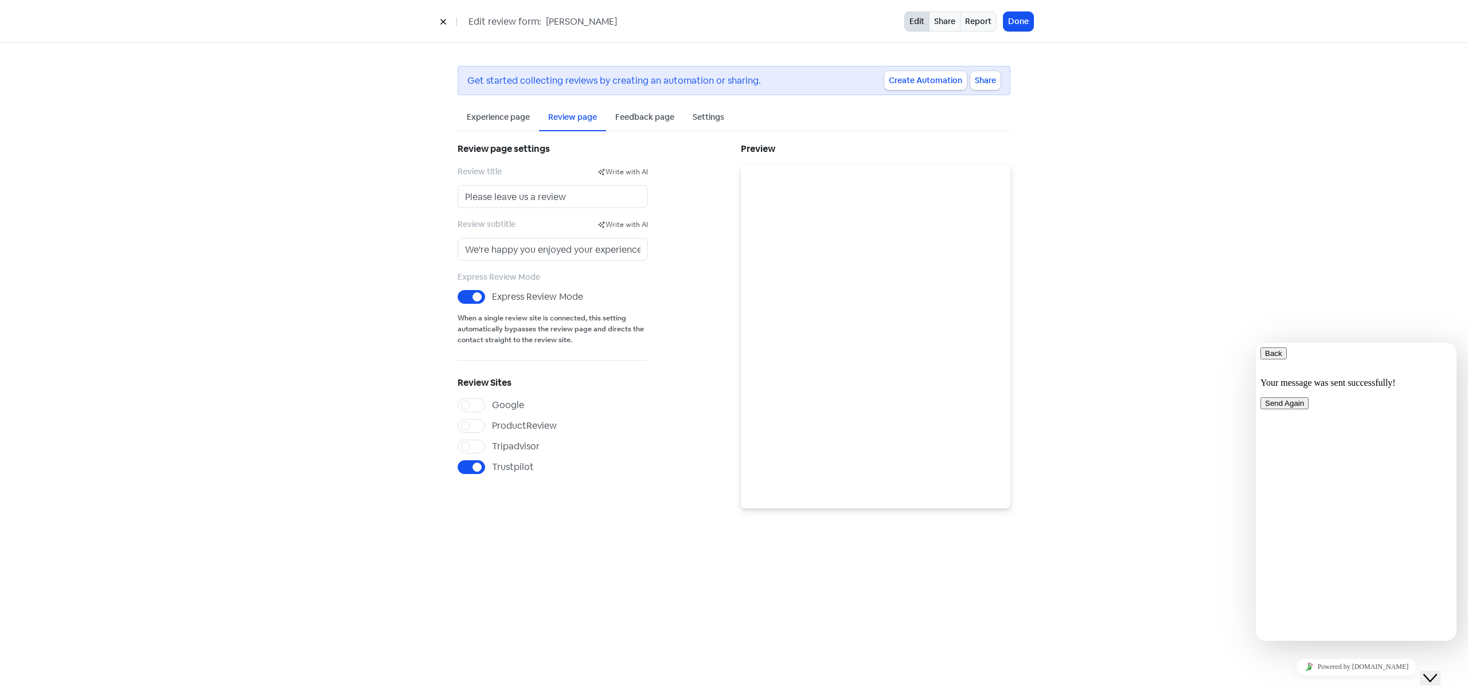
click at [712, 118] on div "Settings" at bounding box center [709, 117] width 32 height 12
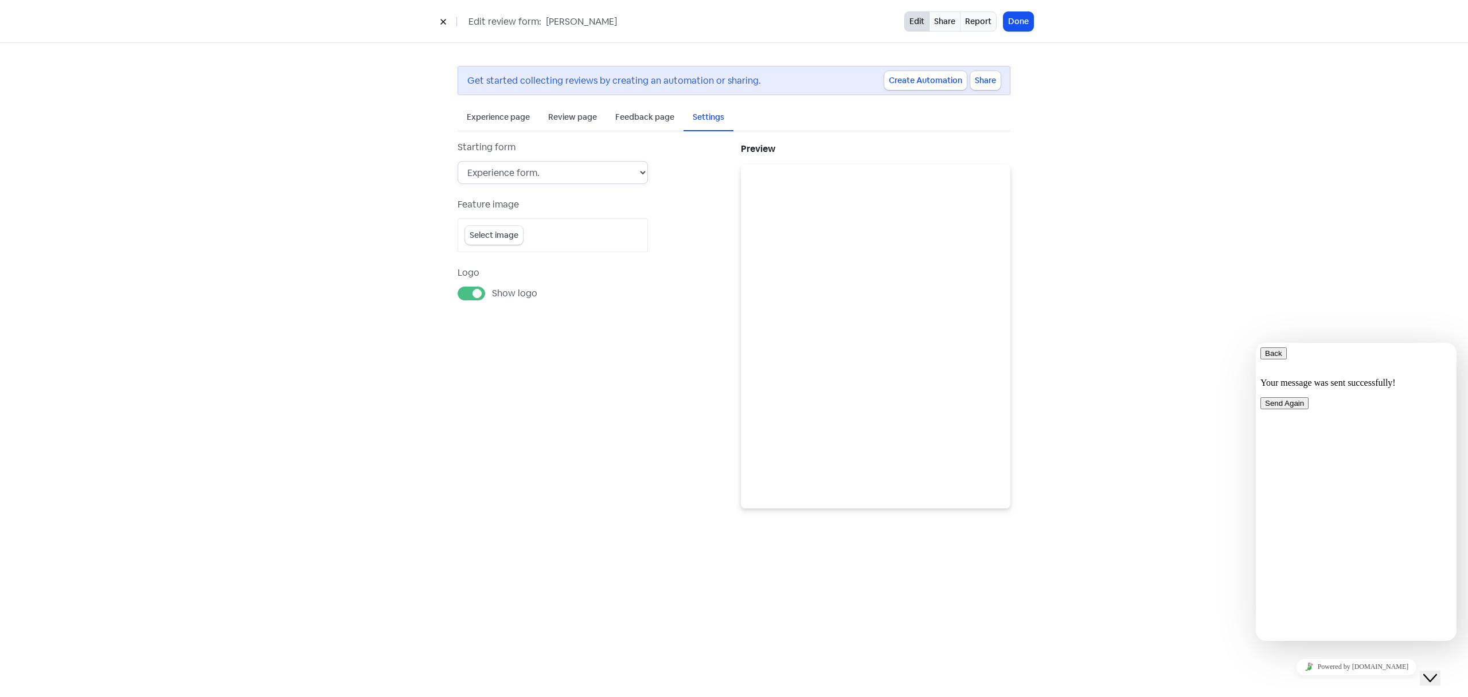
click at [620, 174] on select "Experience form. Review form (experience & feedback form disabled). Feedback fo…" at bounding box center [553, 172] width 190 height 23
click at [458, 161] on select "Experience form. Review form (experience & feedback form disabled). Feedback fo…" at bounding box center [553, 172] width 190 height 23
click at [501, 232] on button "Select image" at bounding box center [494, 235] width 58 height 19
click at [1013, 27] on button "Done" at bounding box center [1019, 21] width 30 height 19
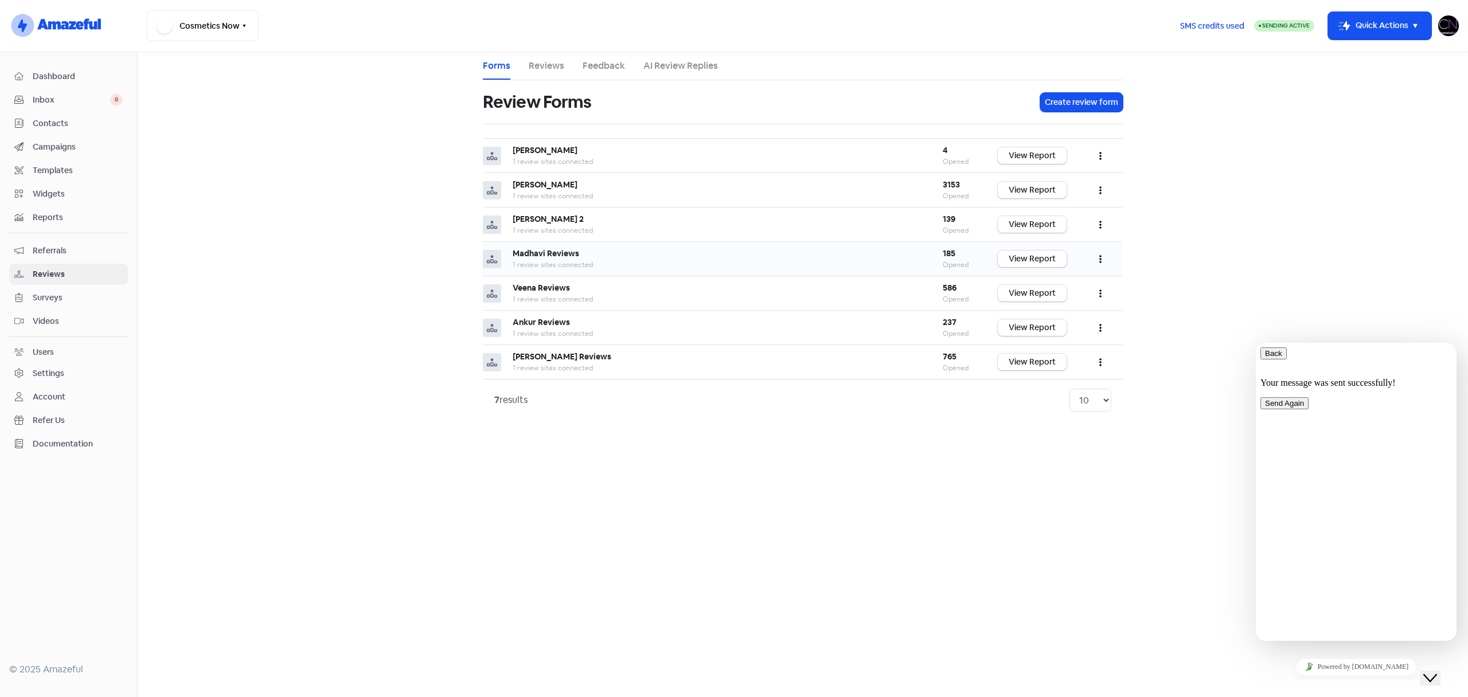
click at [1100, 260] on icon "button" at bounding box center [1100, 260] width 2 height 8
click at [1066, 283] on link "Preview" at bounding box center [1062, 287] width 96 height 23
click at [1099, 158] on icon "button" at bounding box center [1100, 155] width 2 height 9
click at [1154, 155] on main "Forms Reviews Feedback AI Review Replies Review Forms Create review form Maria …" at bounding box center [803, 374] width 1330 height 645
click at [1099, 189] on button "button" at bounding box center [1101, 190] width 22 height 27
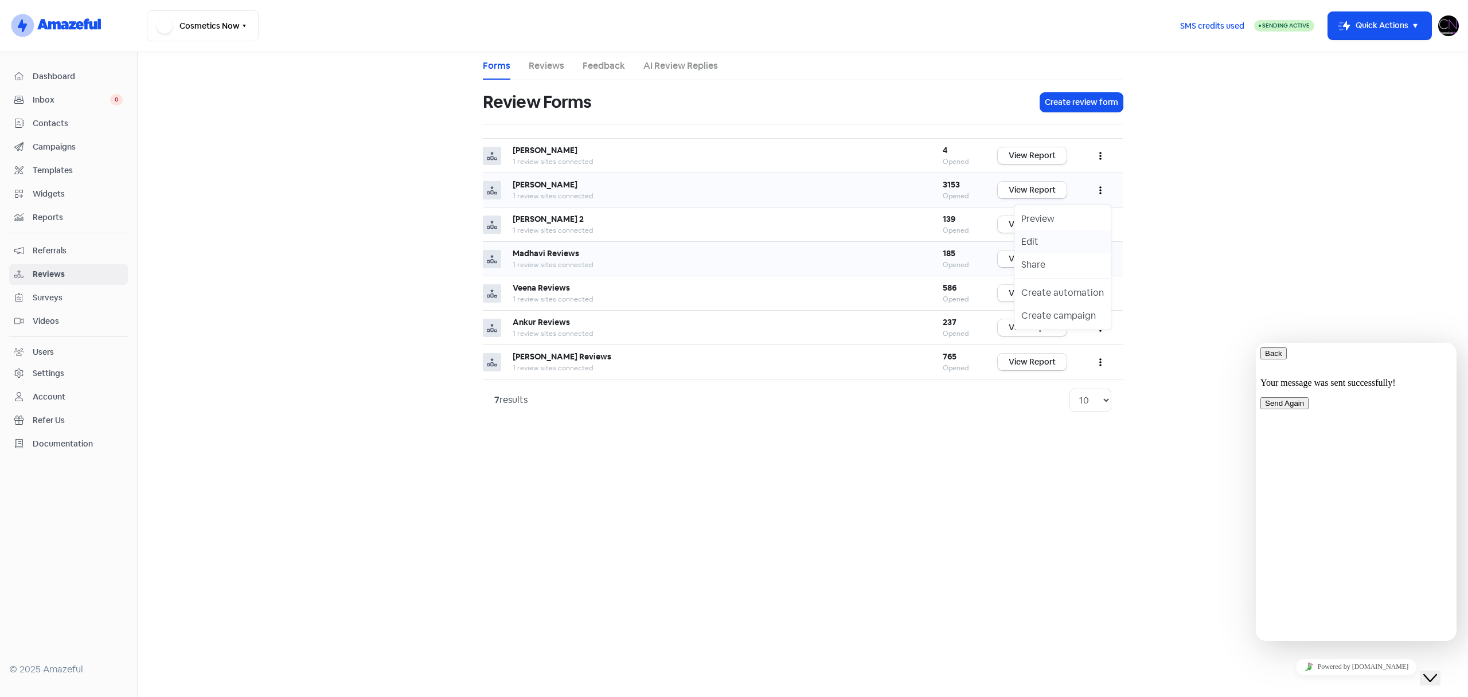
click at [1078, 242] on link "Edit" at bounding box center [1062, 242] width 96 height 23
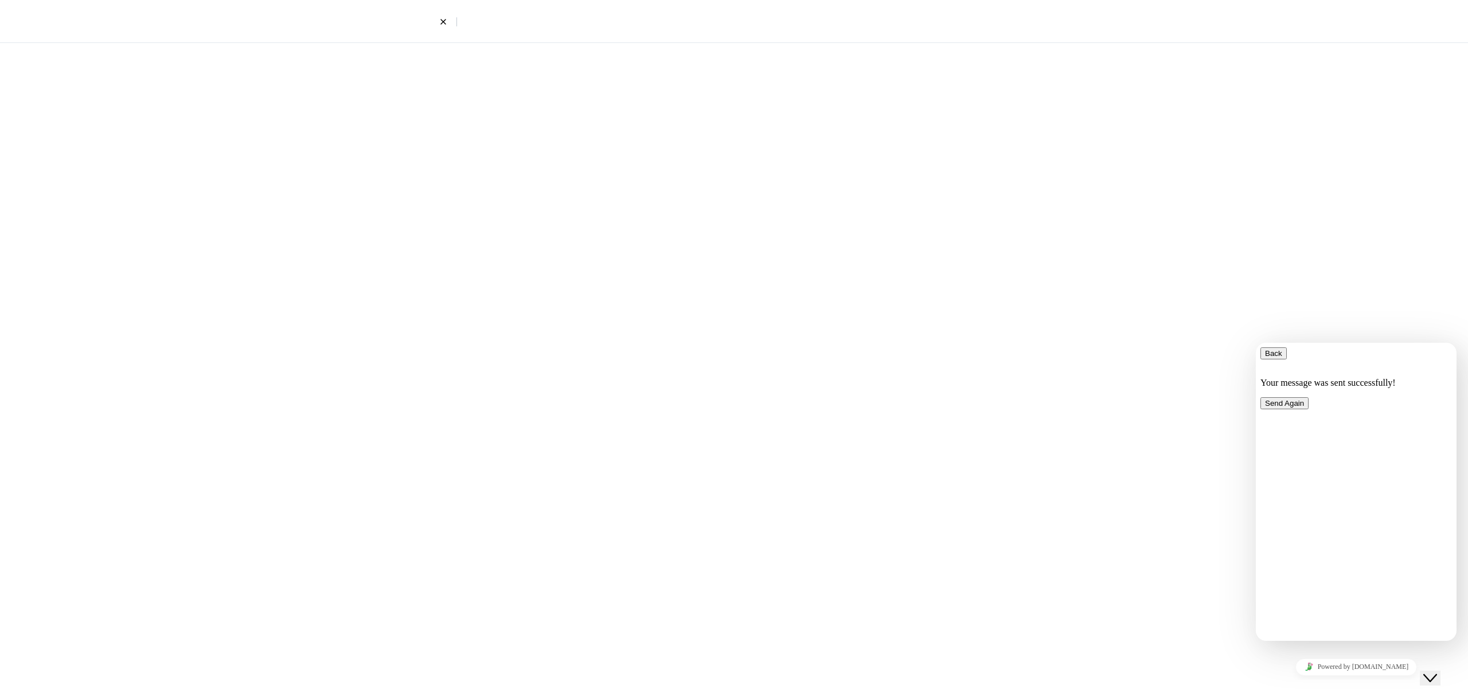
select select "7"
select select "4"
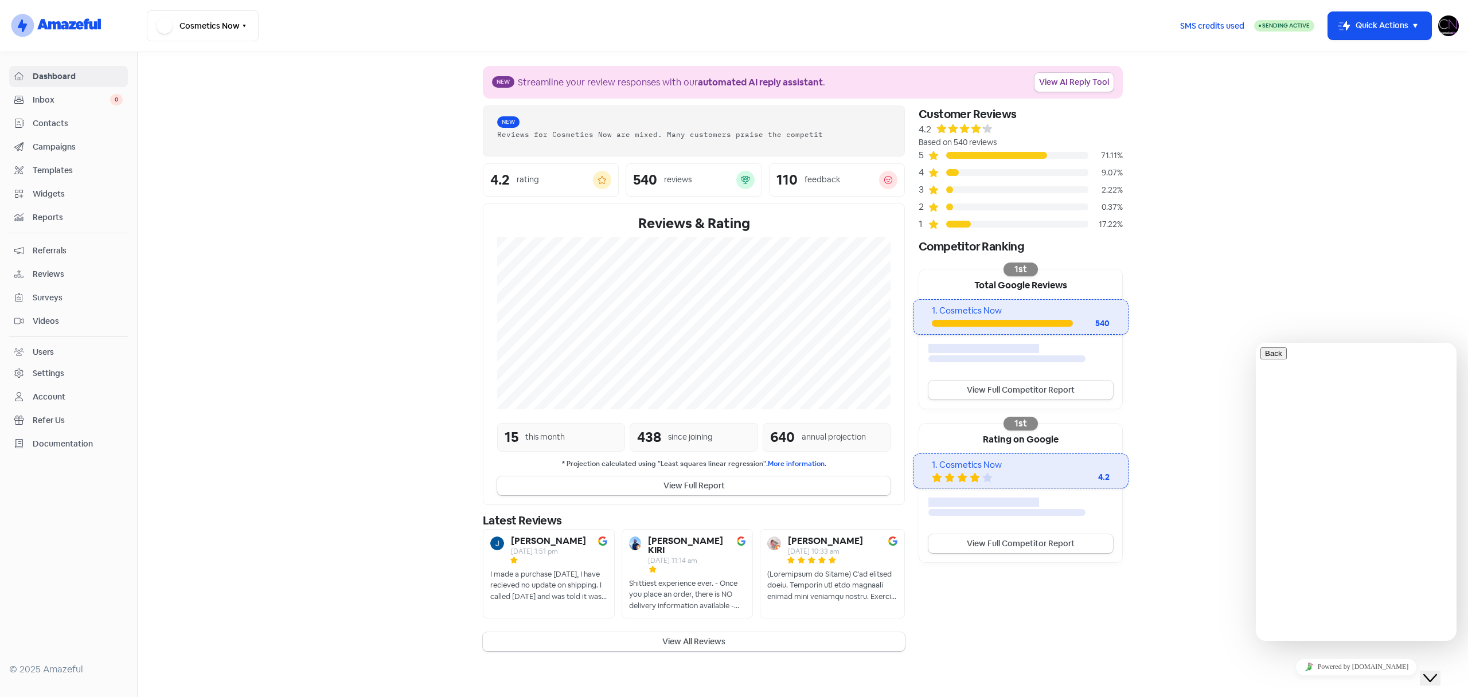
click at [76, 149] on span "Campaigns" at bounding box center [78, 147] width 90 height 12
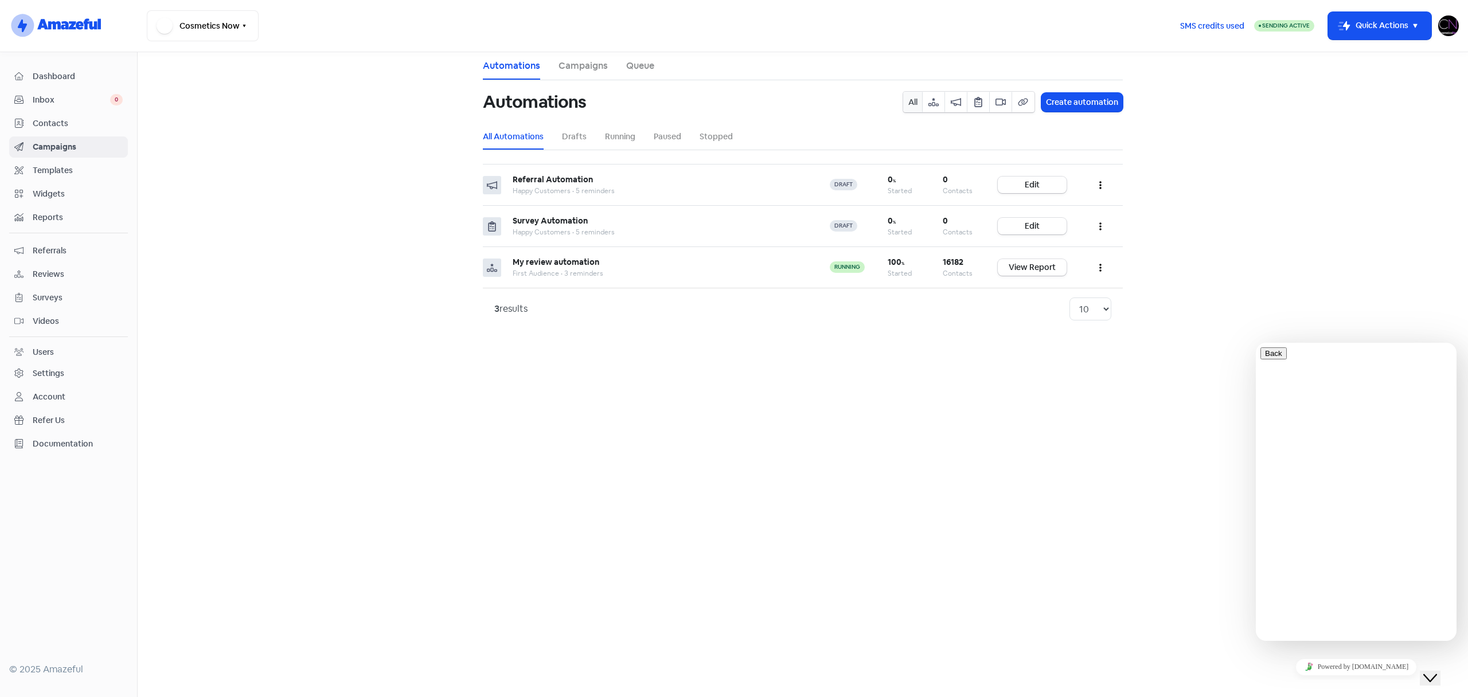
click at [577, 67] on link "Campaigns" at bounding box center [583, 66] width 49 height 14
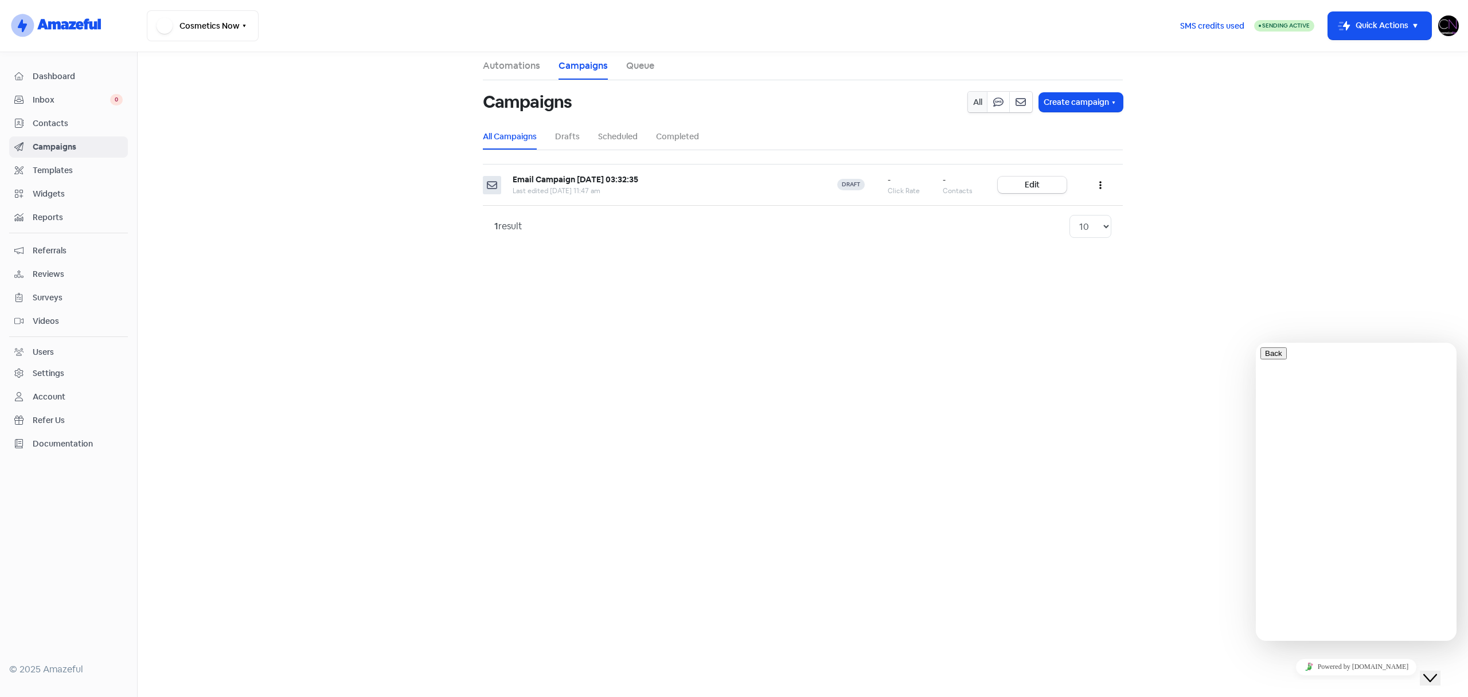
click at [58, 271] on span "Reviews" at bounding box center [78, 274] width 90 height 12
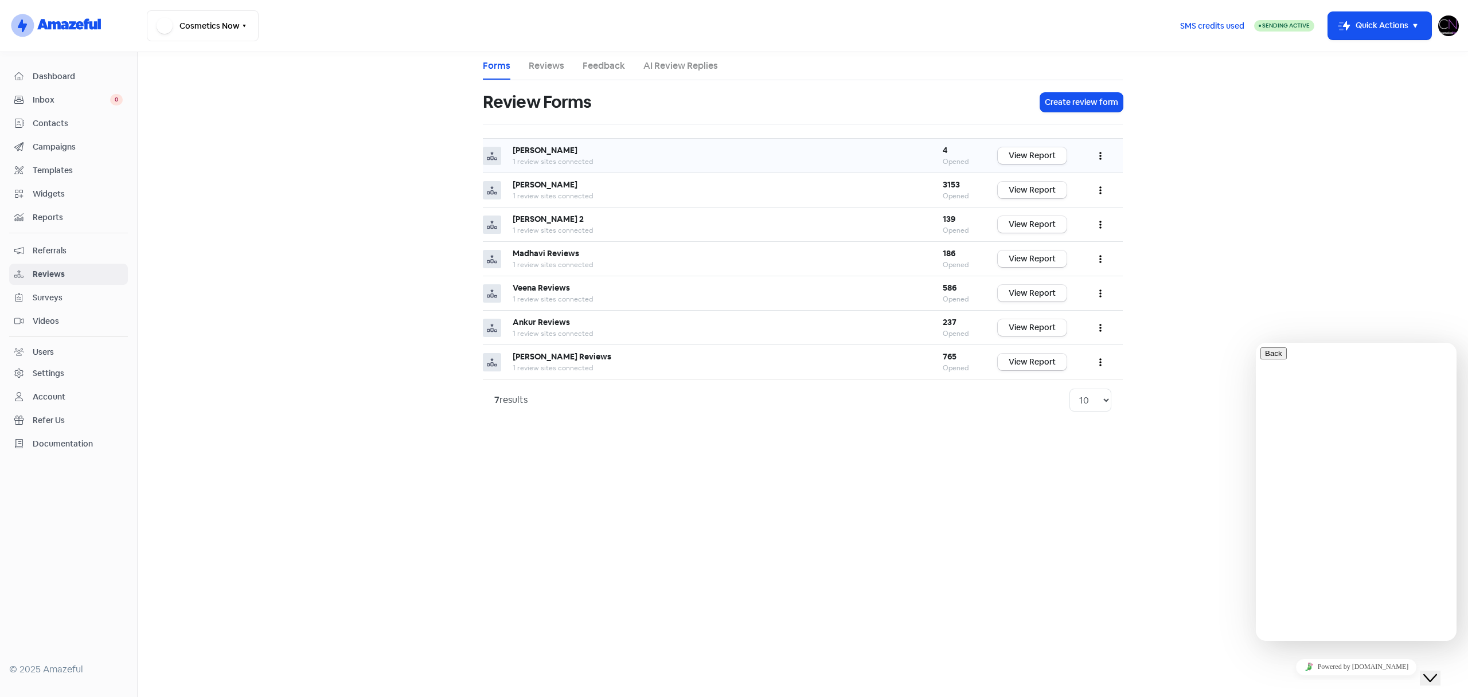
click at [1102, 159] on button "button" at bounding box center [1101, 155] width 22 height 27
click at [1072, 212] on link "Edit" at bounding box center [1062, 207] width 96 height 23
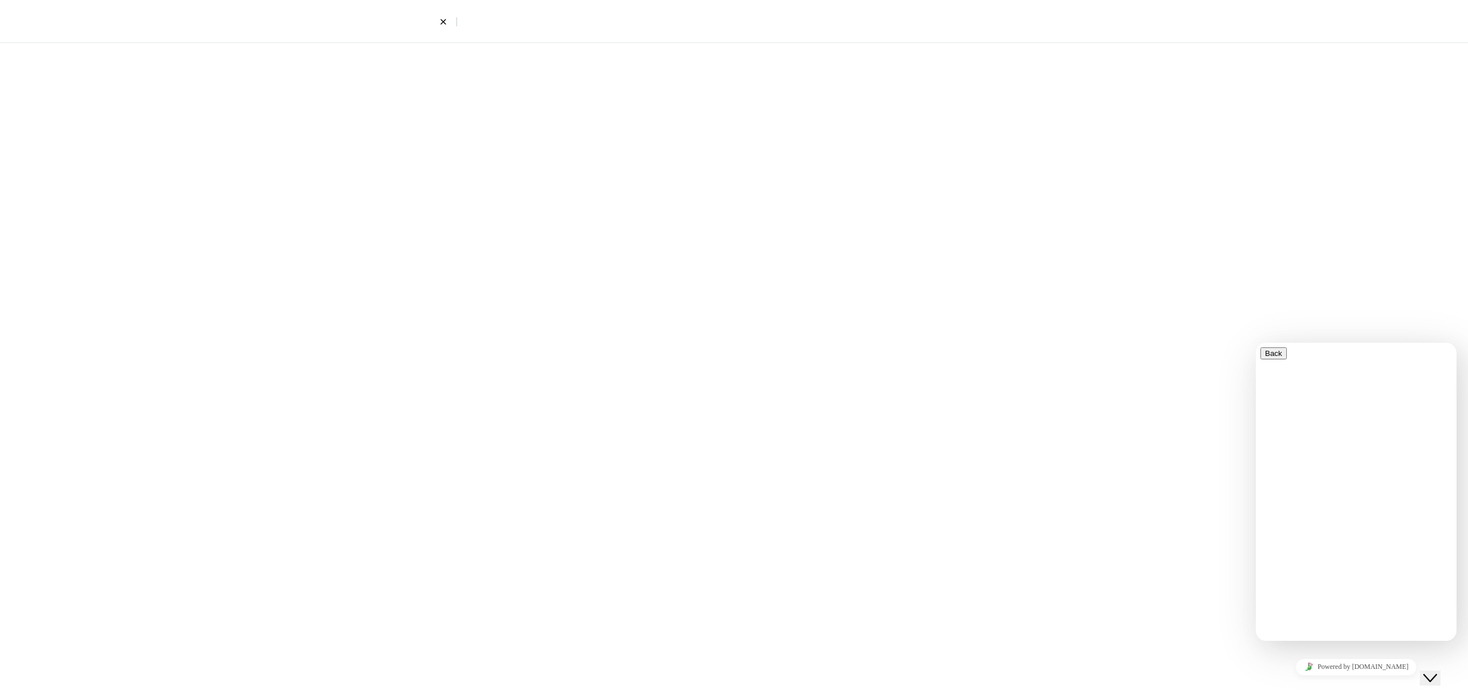
select select "4"
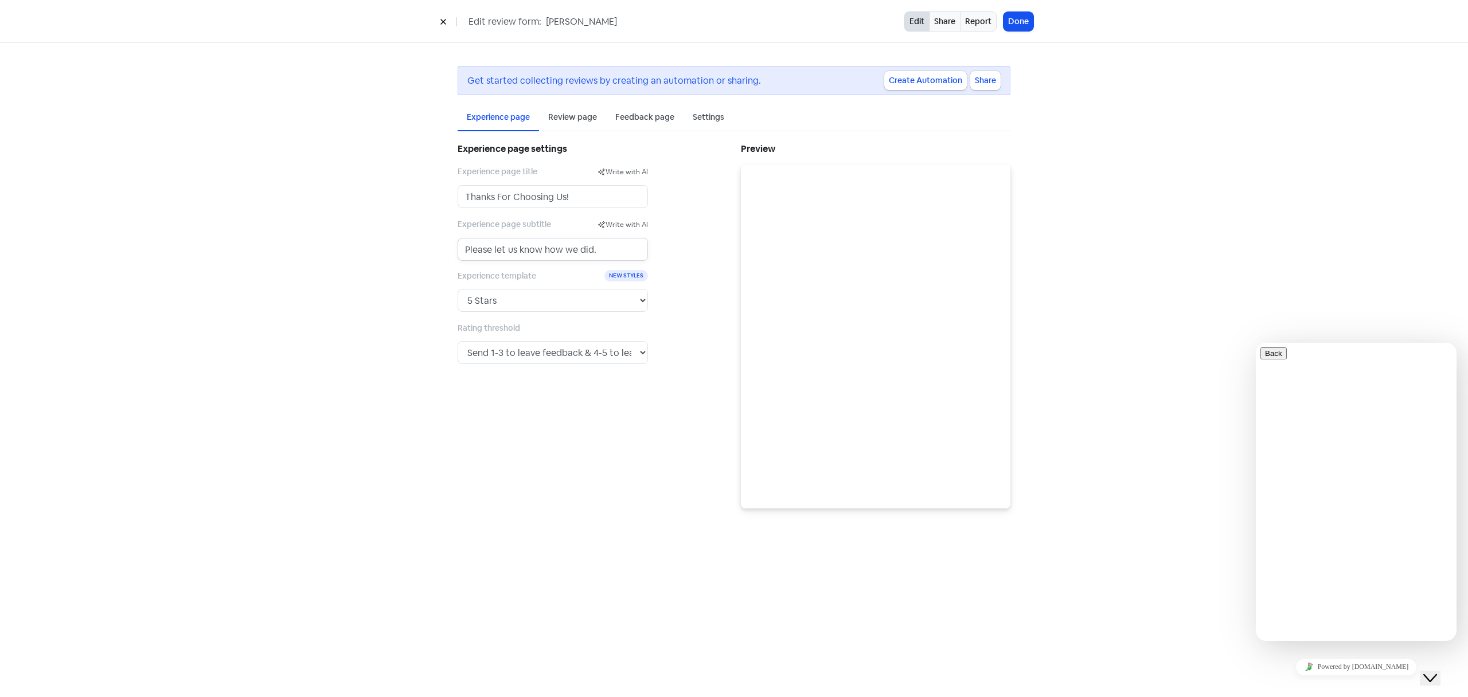
click at [571, 248] on input "Please let us know how we did." at bounding box center [553, 249] width 190 height 23
click at [573, 308] on select "5 Stars 5 Faces Like / Dislike 5 Numbers 5 Fancy Stars 5 Fancy Faces with Bar 5…" at bounding box center [553, 300] width 190 height 23
click at [458, 289] on select "5 Stars 5 Faces Like / Dislike 5 Numbers 5 Fancy Stars 5 Fancy Faces with Bar 5…" at bounding box center [553, 300] width 190 height 23
click at [595, 380] on div "Experience page settings Experience page title Write with AI Thanks For Choosin…" at bounding box center [592, 324] width 283 height 368
click at [538, 303] on select "5 Stars 5 Faces Like / Dislike 5 Numbers 5 Fancy Stars 5 Fancy Faces with Bar 5…" at bounding box center [553, 300] width 190 height 23
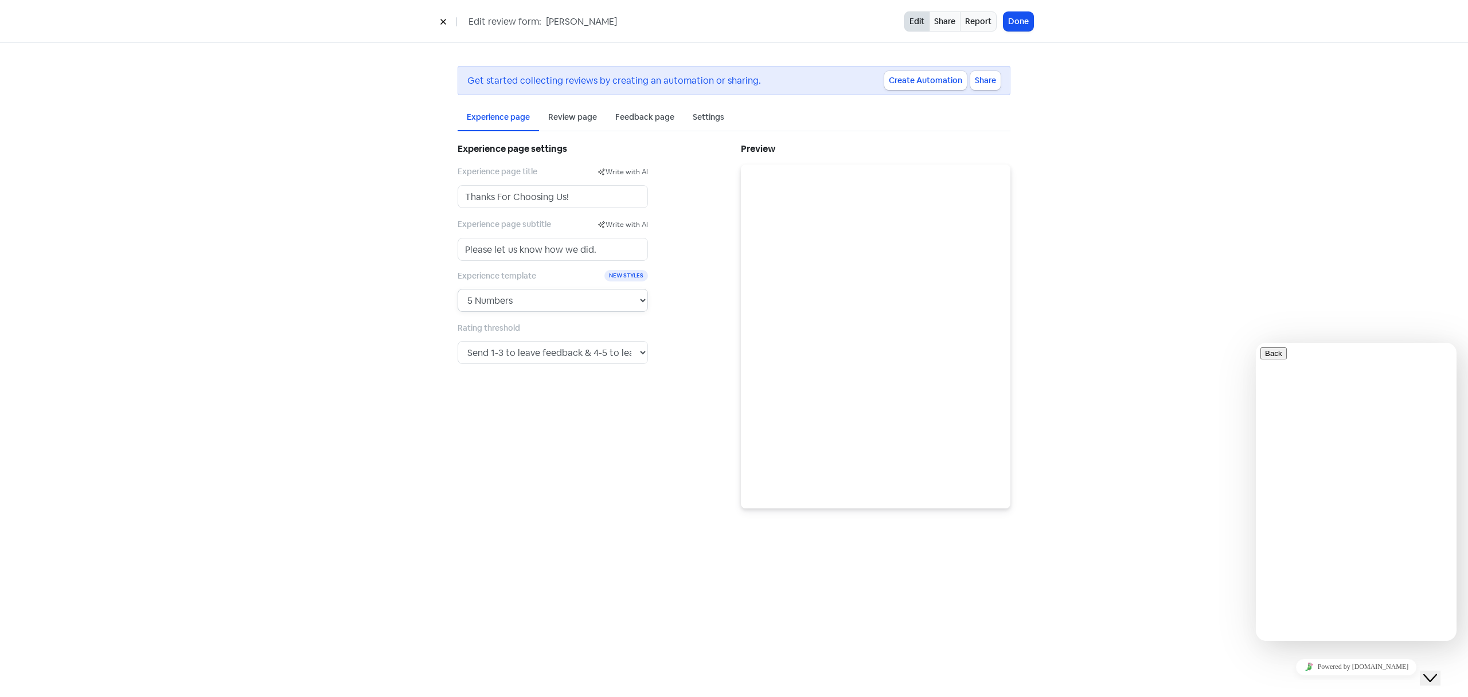
click at [458, 289] on select "5 Stars 5 Faces Like / Dislike 5 Numbers 5 Fancy Stars 5 Fancy Faces with Bar 5…" at bounding box center [553, 300] width 190 height 23
click at [540, 297] on select "5 Stars 5 Faces Like / Dislike 5 Numbers 5 Fancy Stars 5 Fancy Faces with Bar 5…" at bounding box center [553, 300] width 190 height 23
click at [458, 289] on select "5 Stars 5 Faces Like / Dislike 5 Numbers 5 Fancy Stars 5 Fancy Faces with Bar 5…" at bounding box center [553, 300] width 190 height 23
click at [555, 248] on input "Please let us know how we did." at bounding box center [553, 249] width 190 height 23
click at [553, 299] on select "5 Stars 5 Faces Like / Dislike 5 Numbers 5 Fancy Stars 5 Fancy Faces with Bar 5…" at bounding box center [553, 300] width 190 height 23
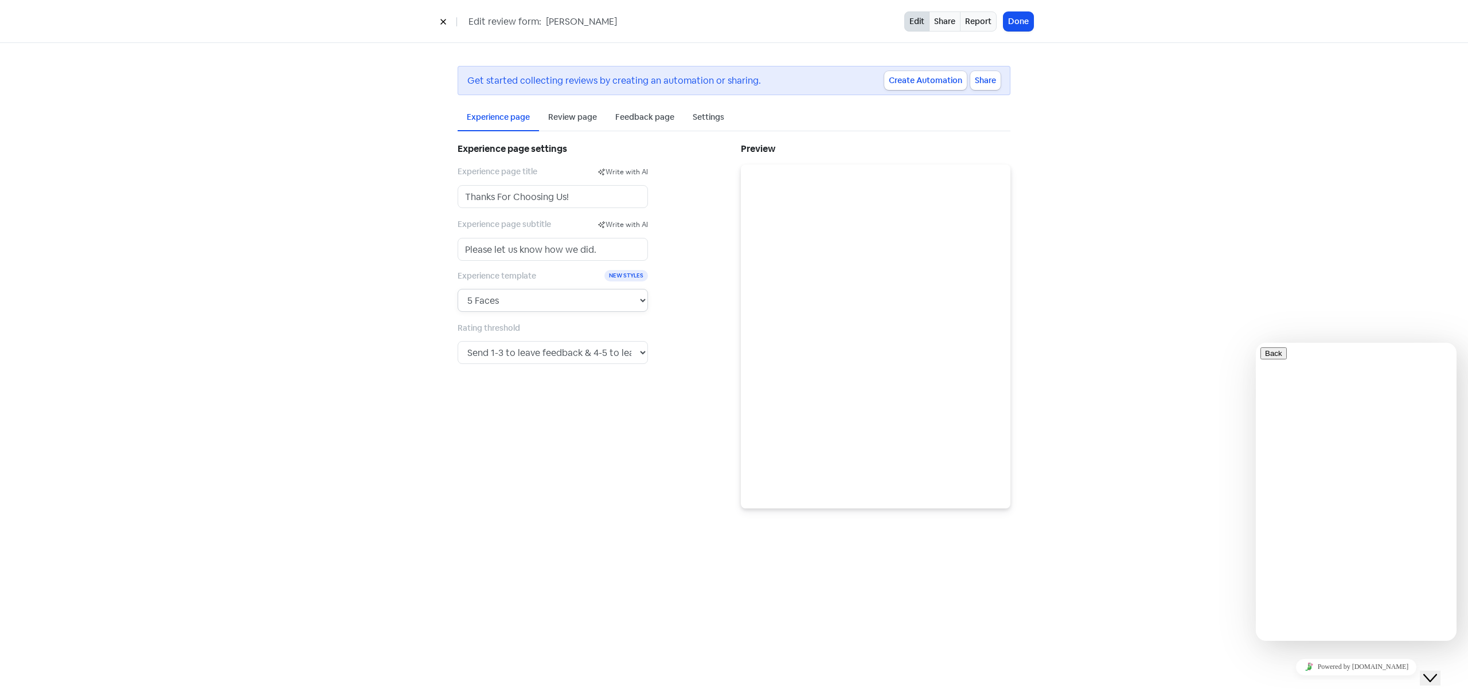
click at [458, 289] on select "5 Stars 5 Faces Like / Dislike 5 Numbers 5 Fancy Stars 5 Fancy Faces with Bar 5…" at bounding box center [553, 300] width 190 height 23
click at [567, 295] on select "5 Stars 5 Faces Like / Dislike 5 Numbers 5 Fancy Stars 5 Fancy Faces with Bar 5…" at bounding box center [553, 300] width 190 height 23
select select "7"
click at [458, 289] on select "5 Stars 5 Faces Like / Dislike 5 Numbers 5 Fancy Stars 5 Fancy Faces with Bar 5…" at bounding box center [553, 300] width 190 height 23
click at [568, 115] on div "Review page" at bounding box center [572, 117] width 49 height 12
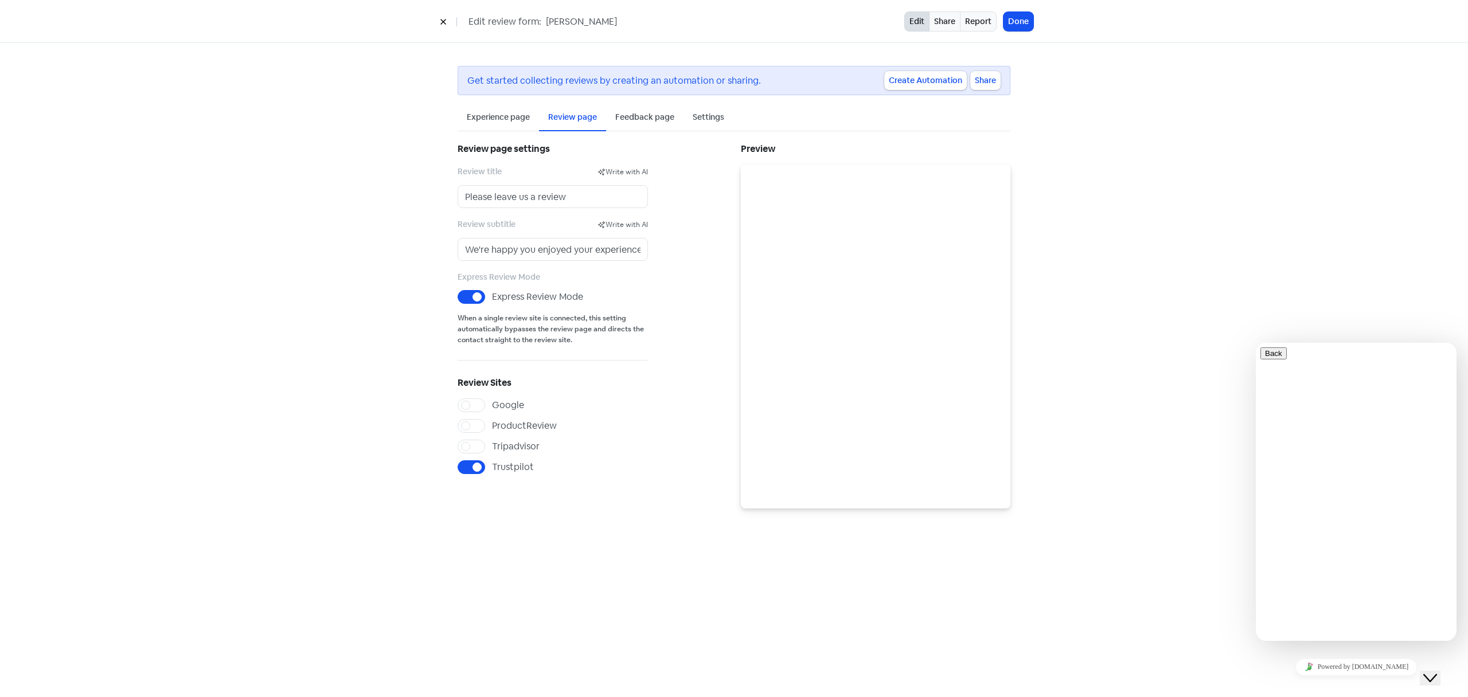
click at [642, 119] on div "Feedback page" at bounding box center [644, 117] width 59 height 12
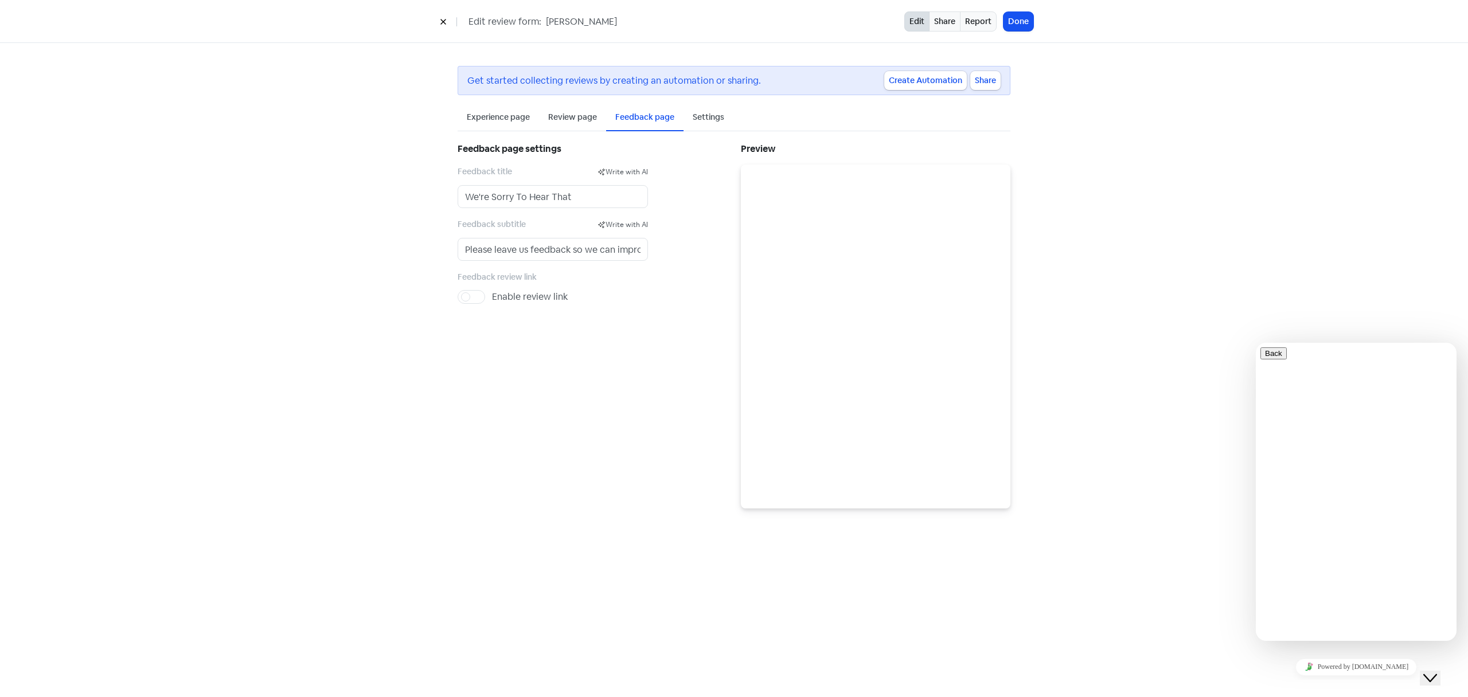
click at [701, 119] on div "Settings" at bounding box center [709, 117] width 32 height 12
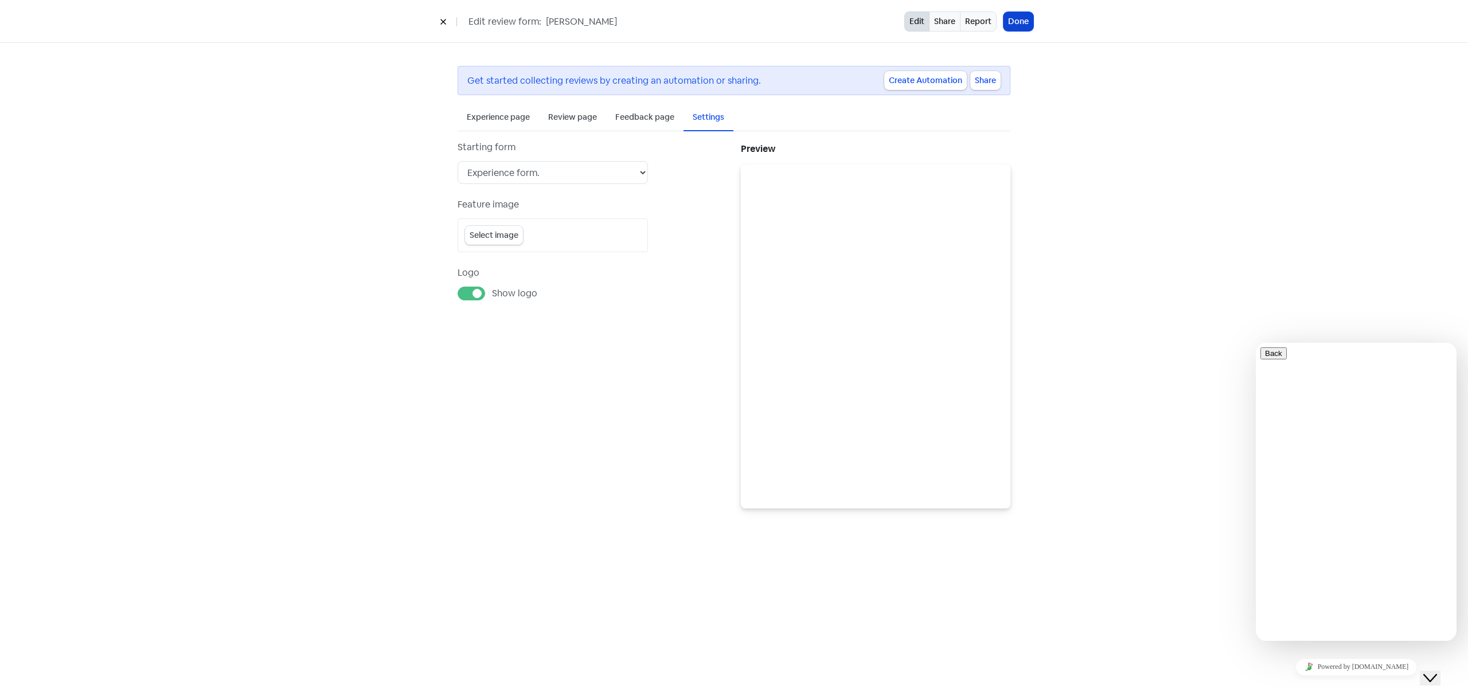
click at [1025, 24] on button "Done" at bounding box center [1019, 21] width 30 height 19
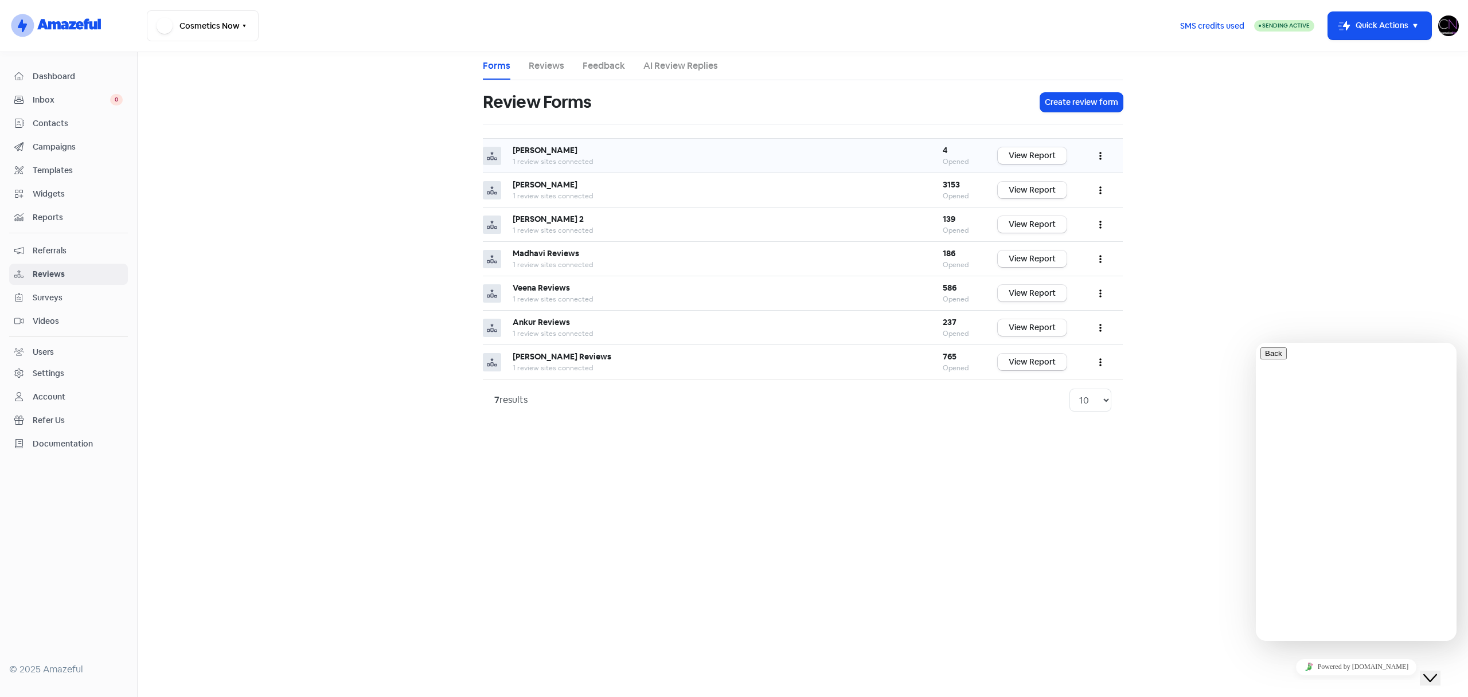
click at [1102, 154] on button "button" at bounding box center [1101, 155] width 22 height 27
click at [1074, 189] on link "Preview" at bounding box center [1062, 184] width 96 height 23
